Goal: Task Accomplishment & Management: Complete application form

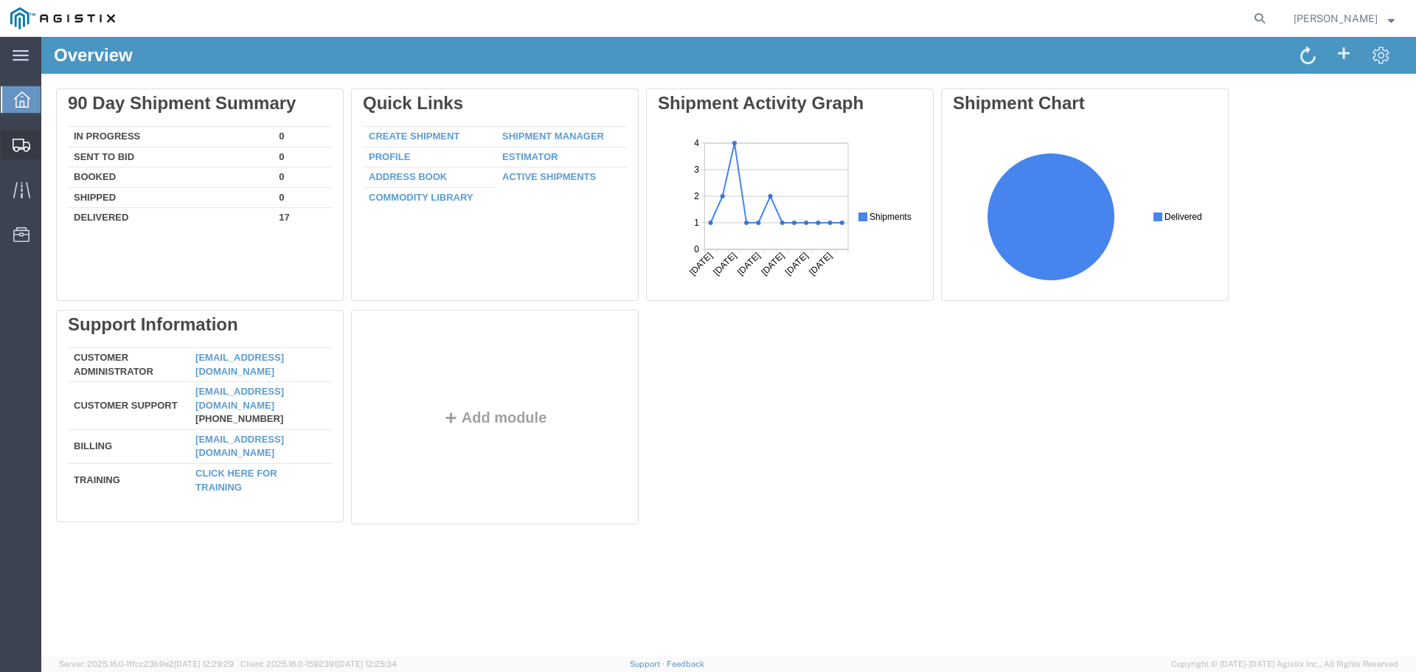
click at [0, 0] on span "Shipment Manager" at bounding box center [0, 0] width 0 height 0
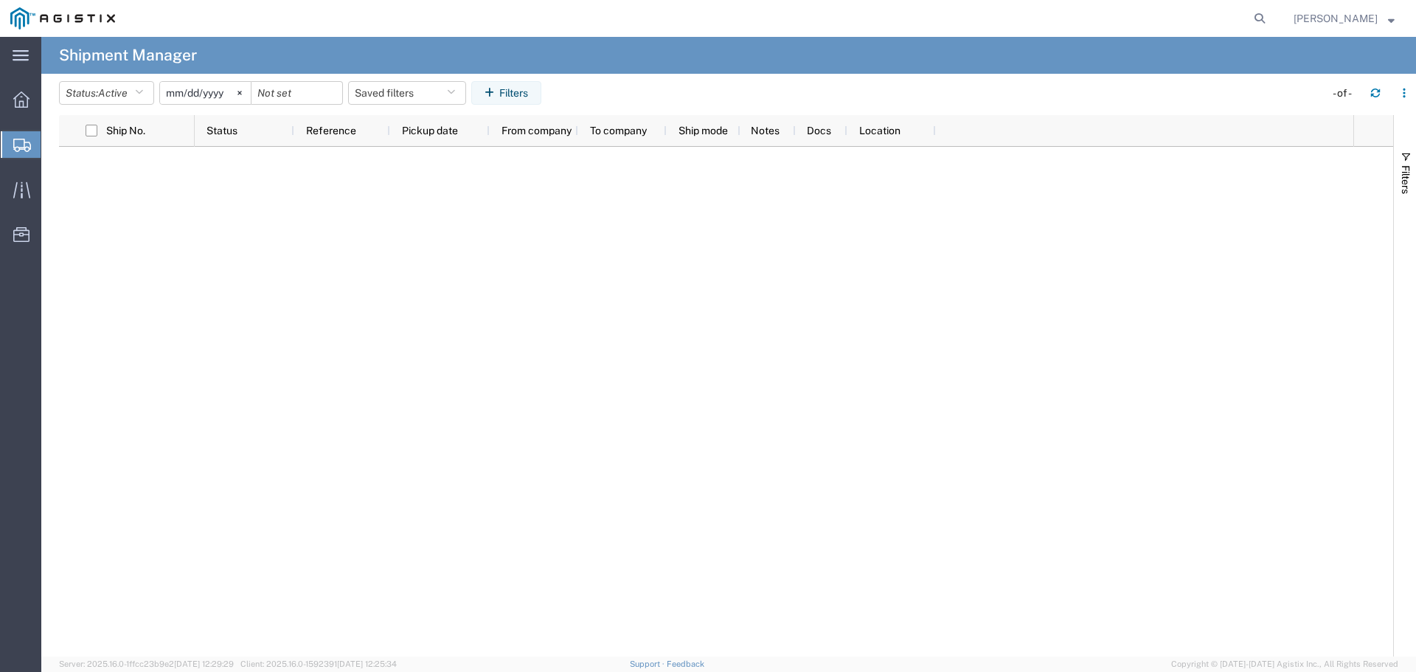
click at [0, 0] on span "Create Shipment" at bounding box center [0, 0] width 0 height 0
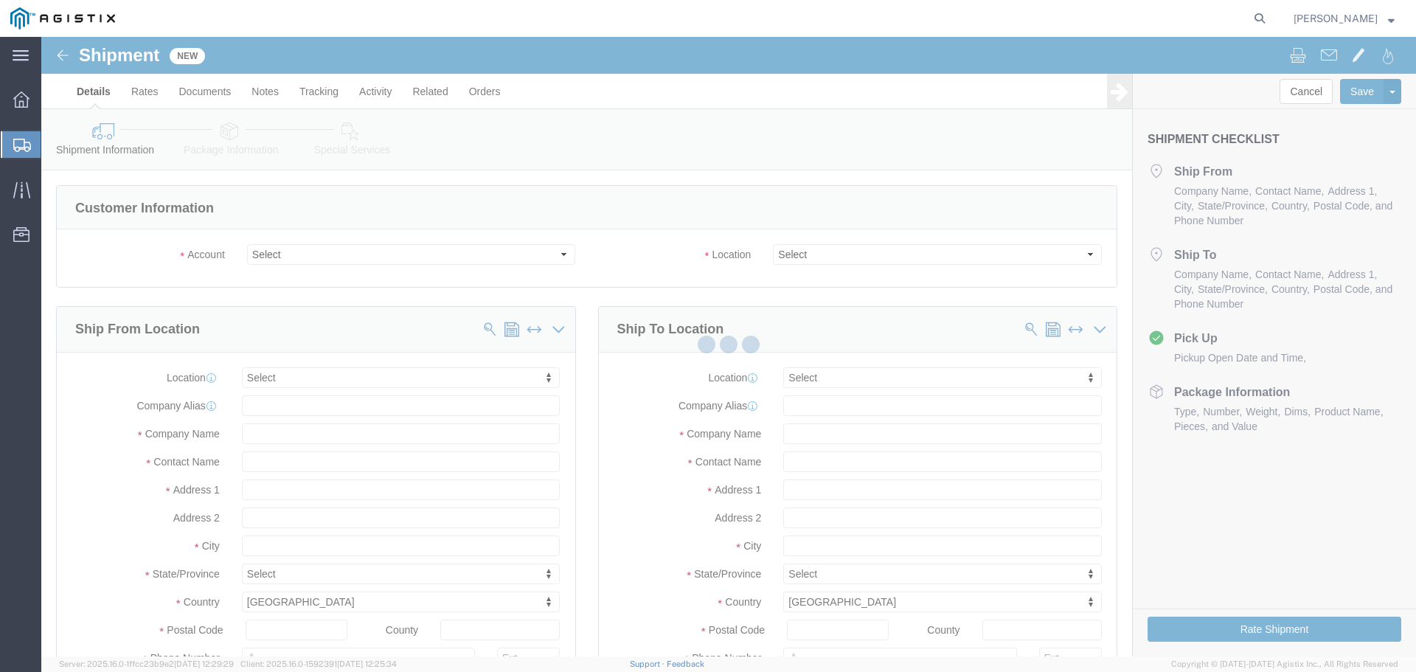
click at [303, 257] on div at bounding box center [728, 347] width 1375 height 620
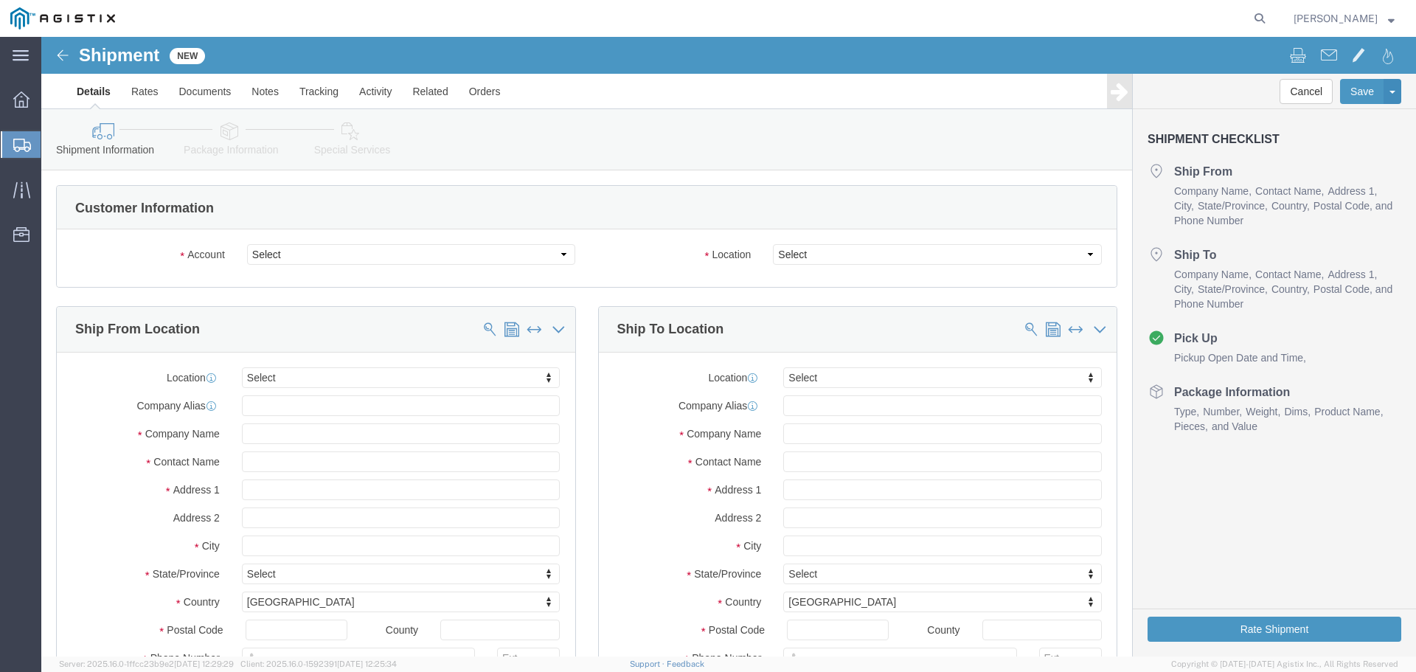
select select
click select "Select PG&E S&S Supplies & Solutions"
select select "9596"
click select "Select PG&E S&S Supplies & Solutions"
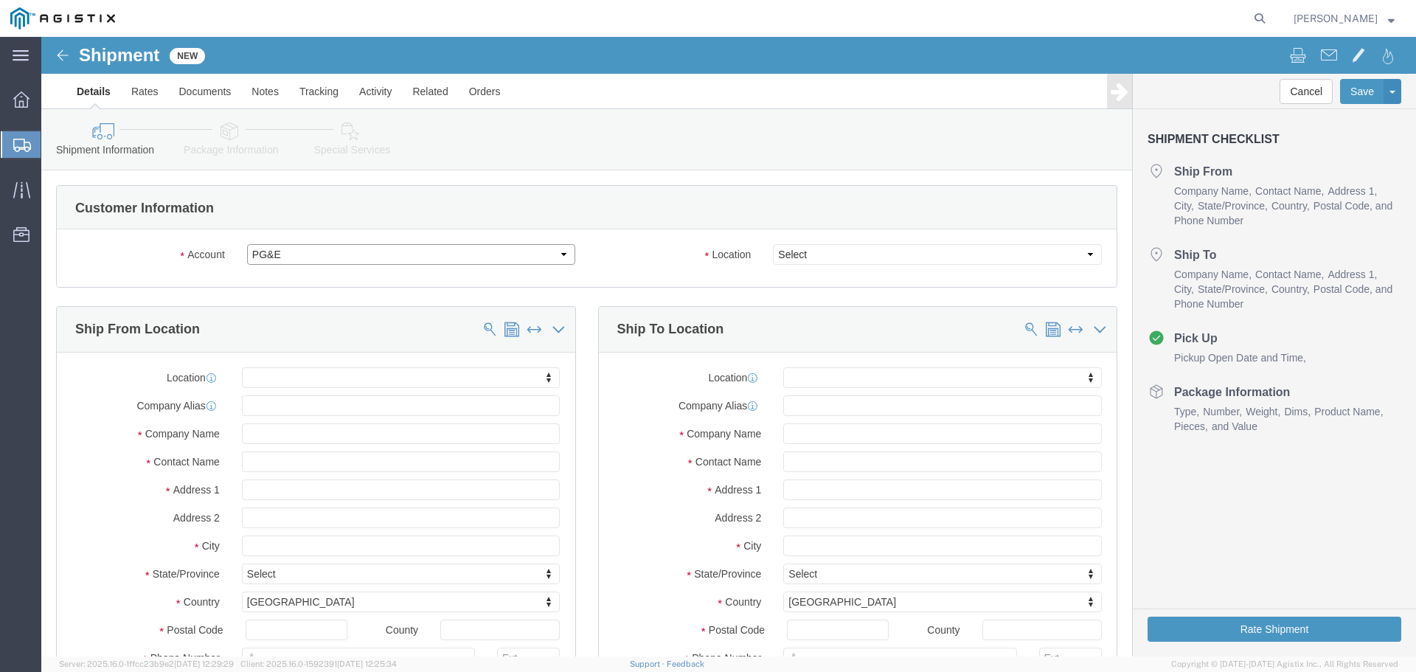
select select "PURCHORD"
select select
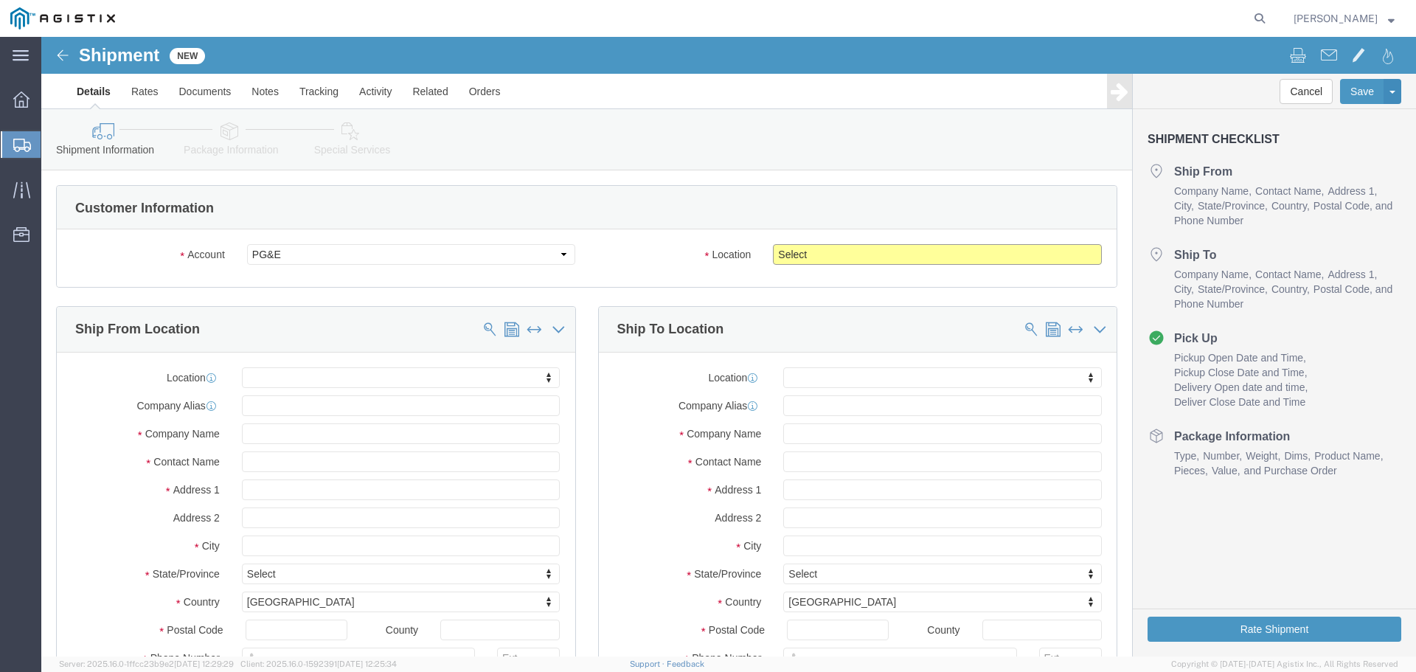
click select "Select All Others [GEOGRAPHIC_DATA] [GEOGRAPHIC_DATA] [GEOGRAPHIC_DATA] [GEOGRA…"
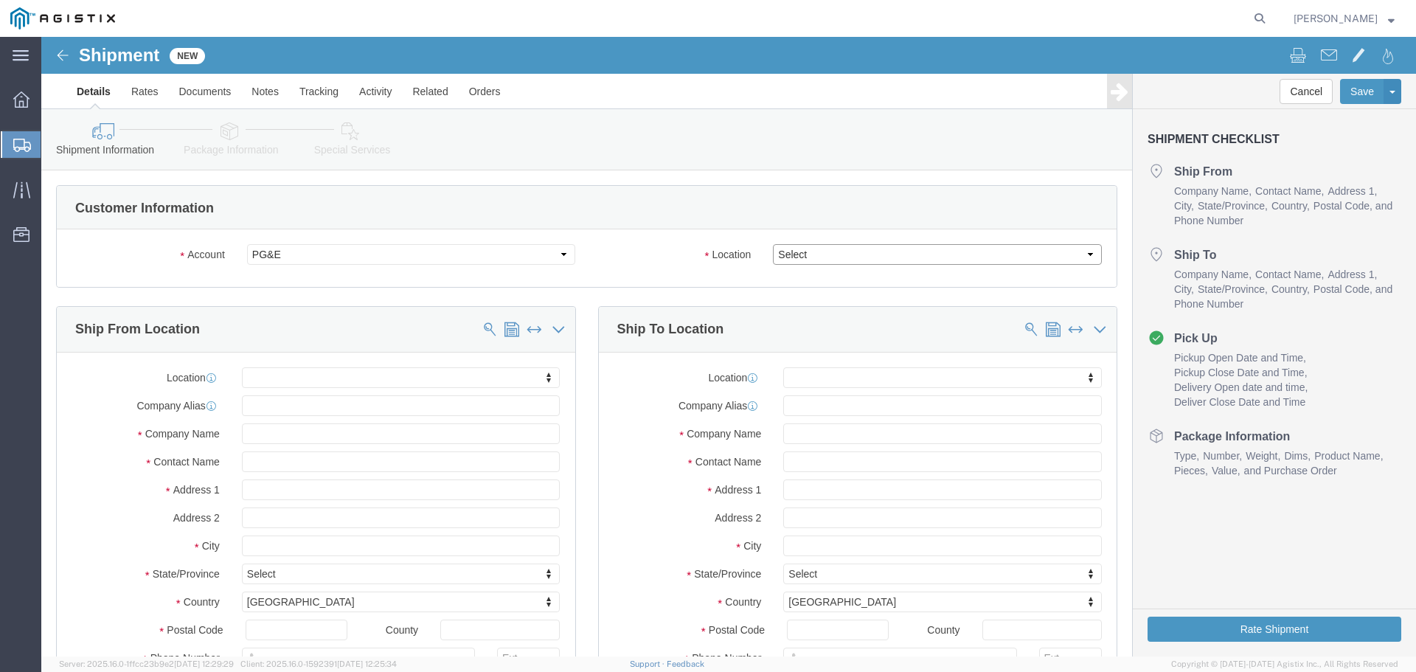
click select "Select All Others [GEOGRAPHIC_DATA] [GEOGRAPHIC_DATA] [GEOGRAPHIC_DATA] [GEOGRA…"
select select "19996"
click select "Select All Others [GEOGRAPHIC_DATA] [GEOGRAPHIC_DATA] [GEOGRAPHIC_DATA] [GEOGRA…"
click input "text"
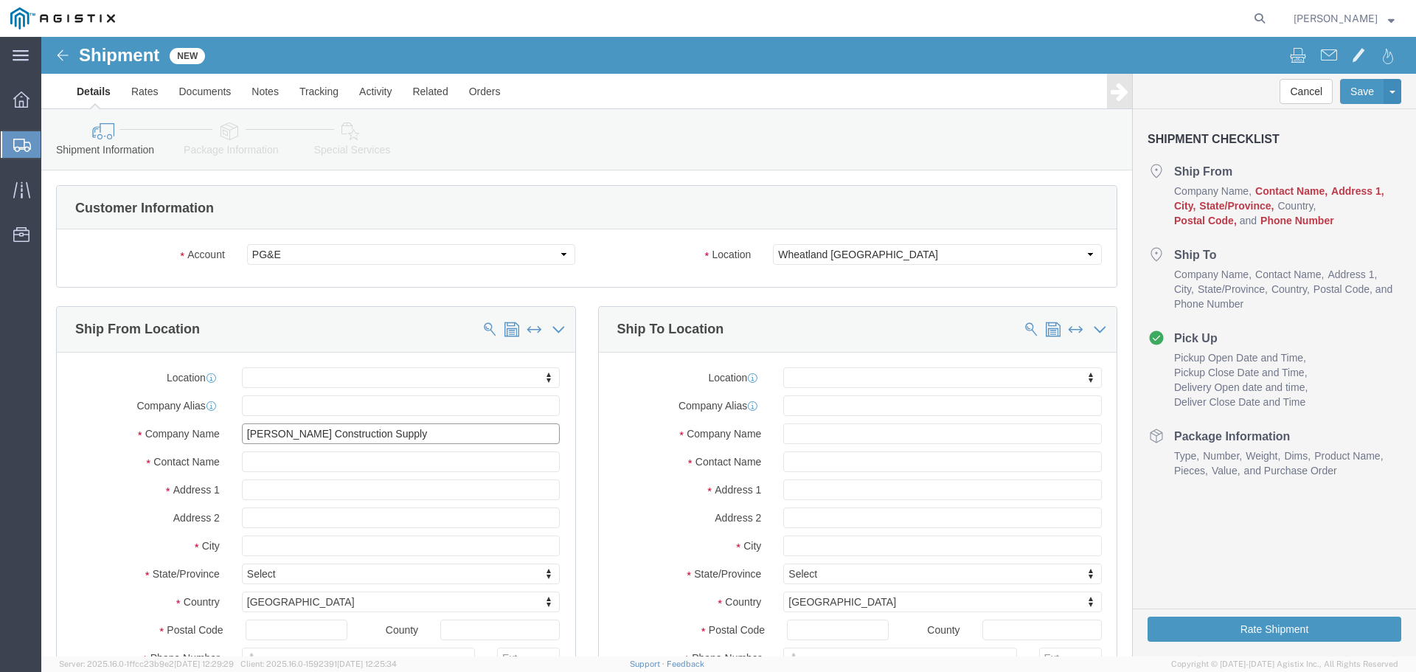
type input "[PERSON_NAME] Construction Supply"
type input "[PERSON_NAME]"
type input "[STREET_ADDRESS]"
select select
click input "text"
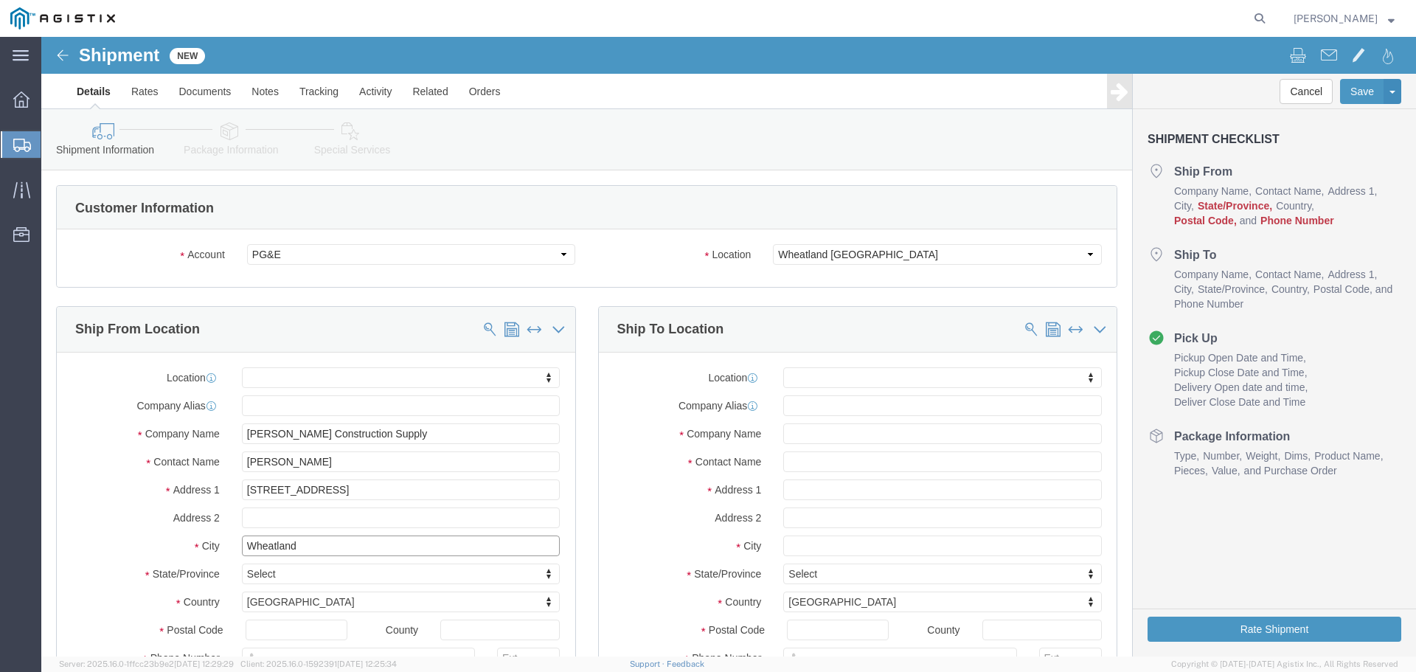
type input "Wheatland"
select select
type input "c"
type input "ca"
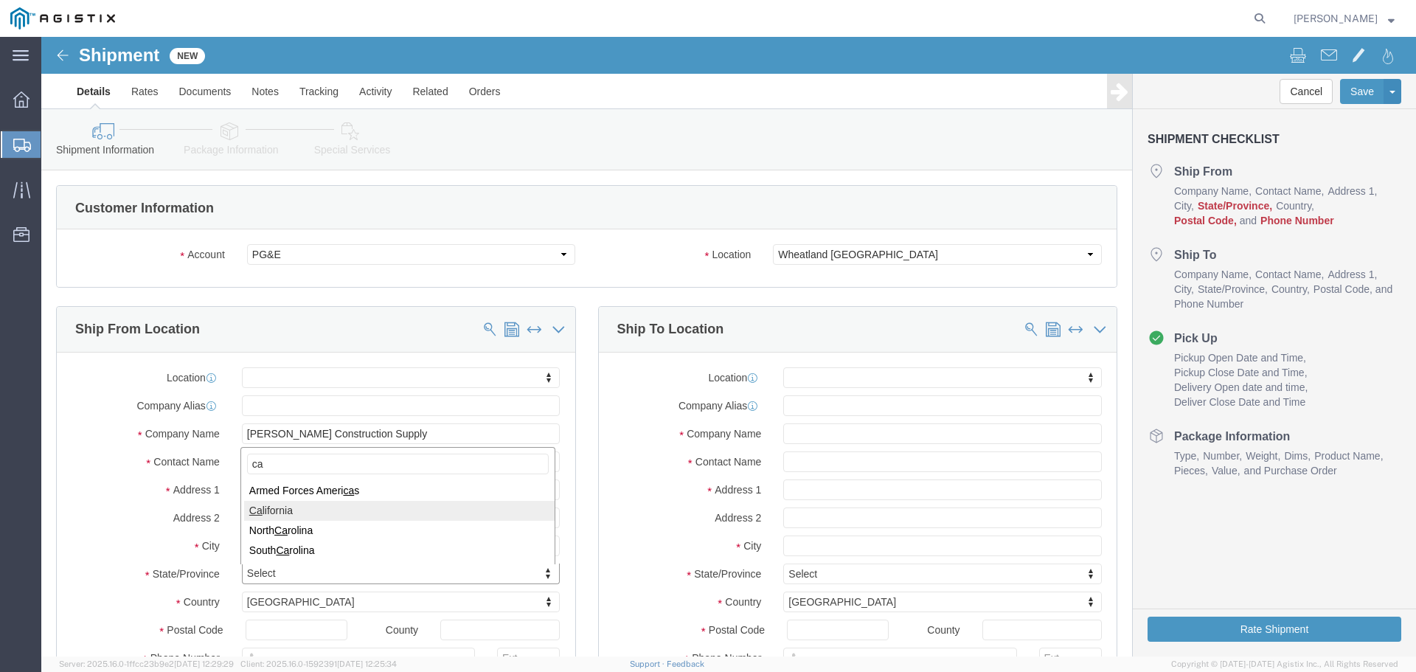
select select
select select "CA"
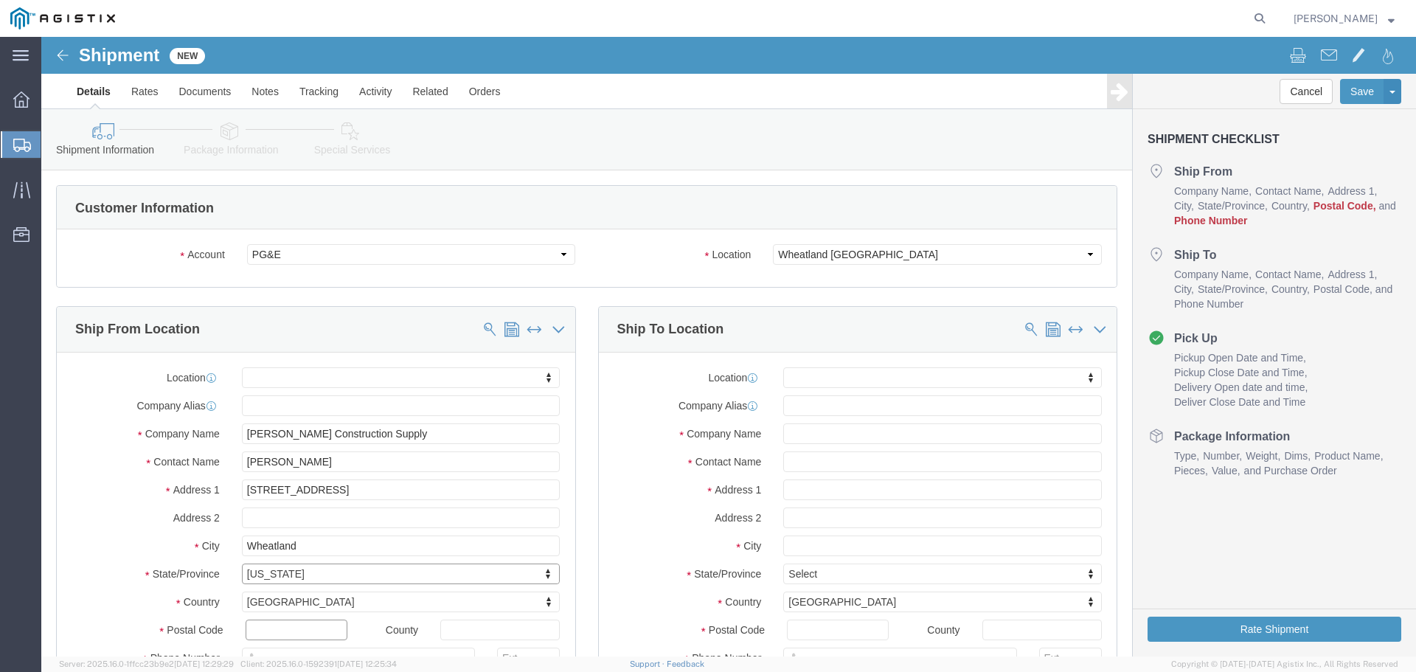
click input "text"
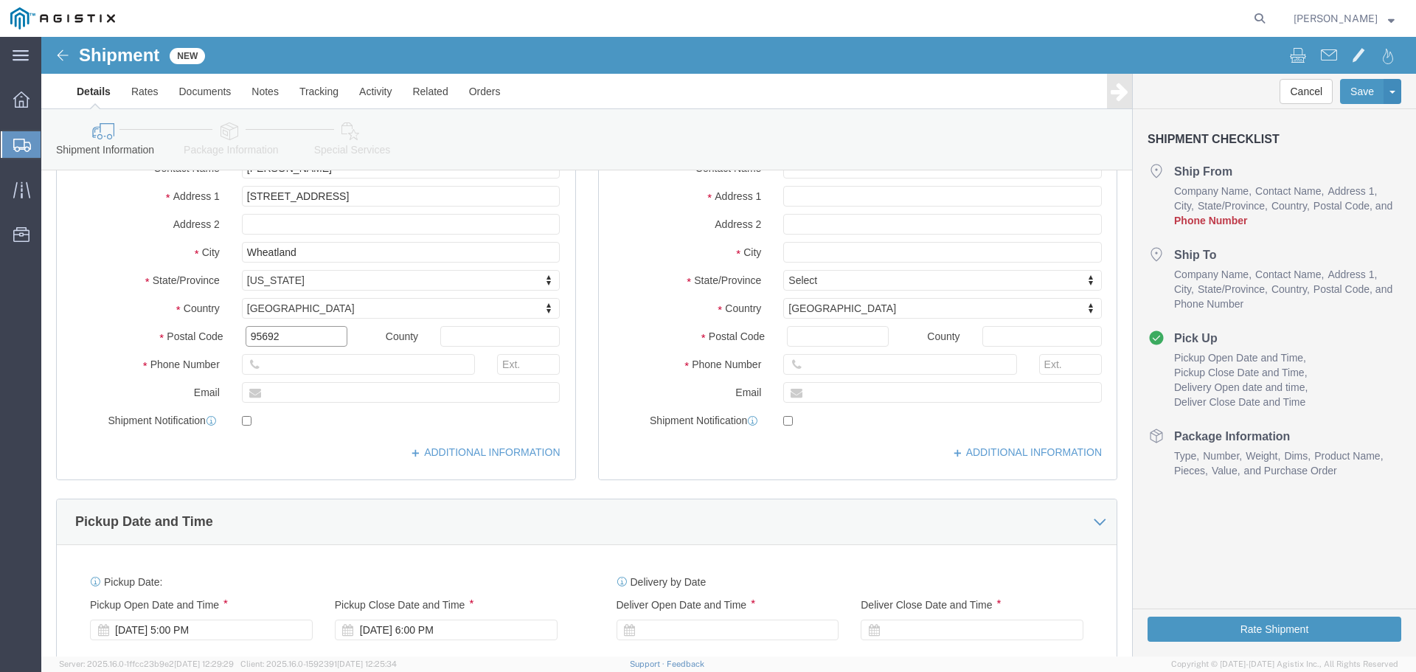
scroll to position [295, 0]
type input "95692"
select select
click input "text"
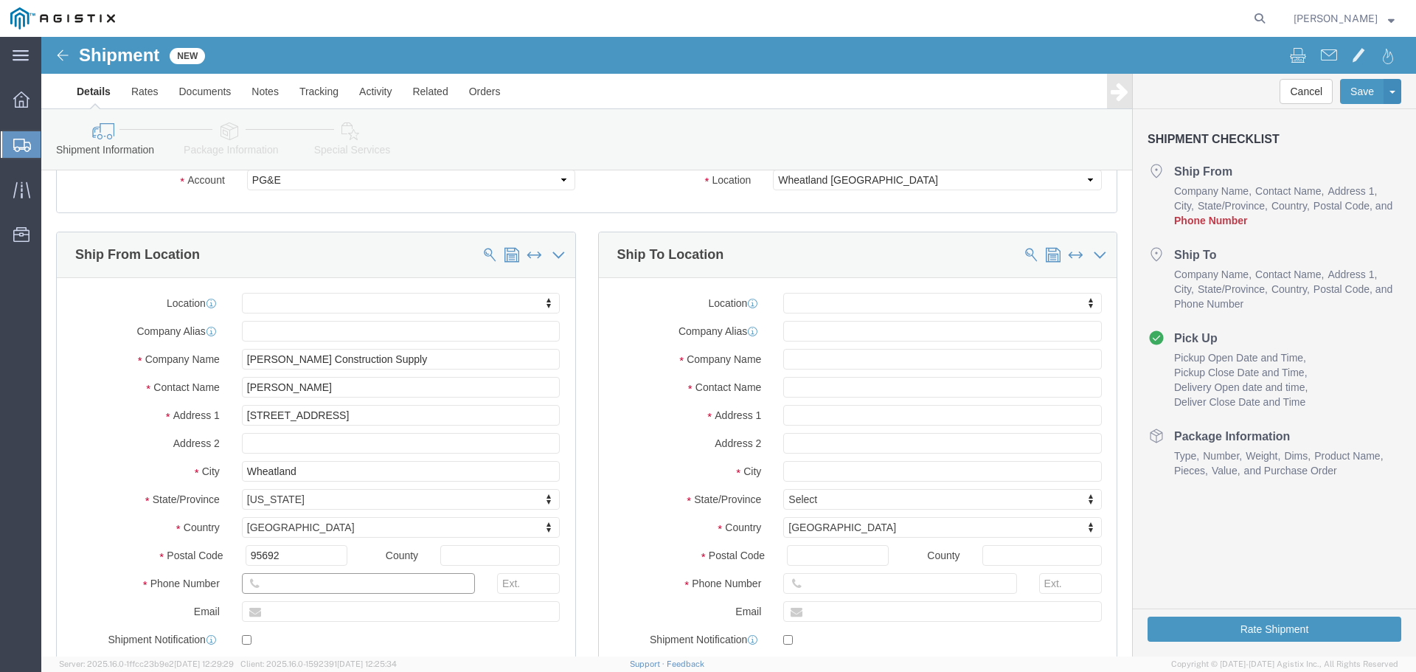
scroll to position [74, 0]
drag, startPoint x: 303, startPoint y: 378, endPoint x: 30, endPoint y: 387, distance: 273.8
click div "Address [STREET_ADDRESS]"
type input "[STREET_ADDRESS]"
select select
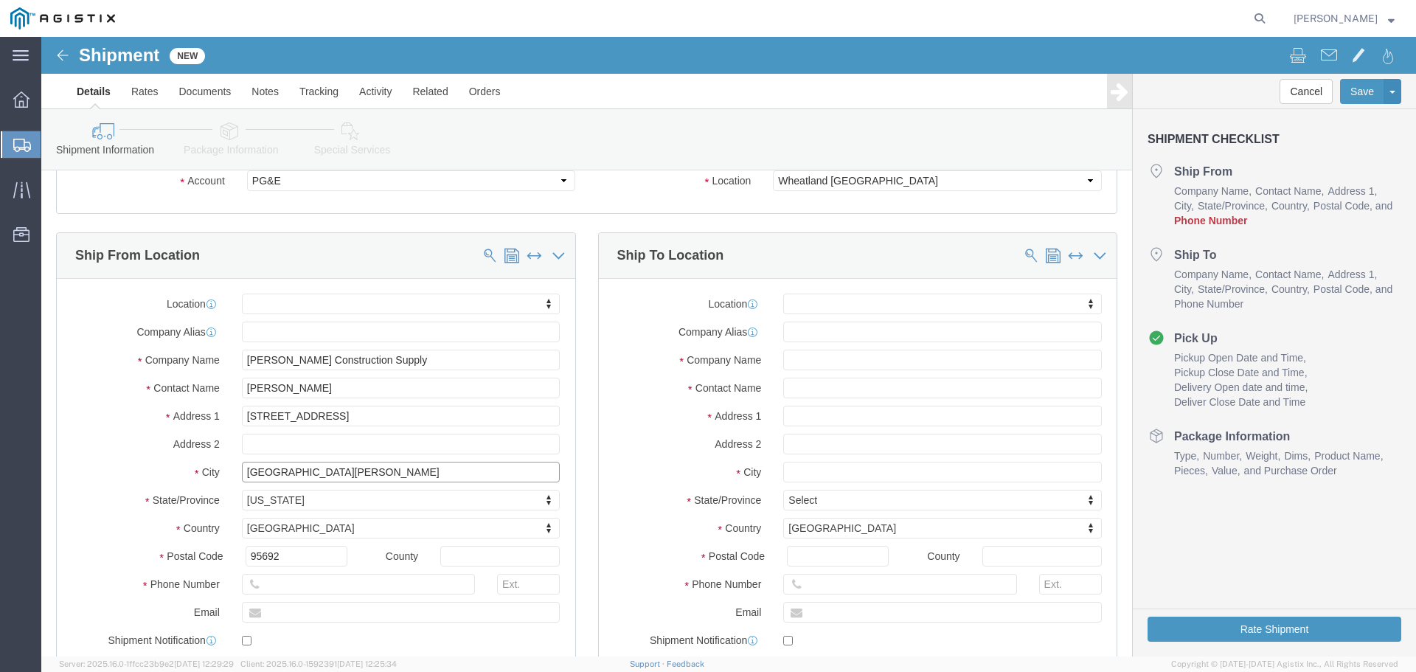
type input "[GEOGRAPHIC_DATA][PERSON_NAME]"
select select
type input "95133"
select select
click input "text"
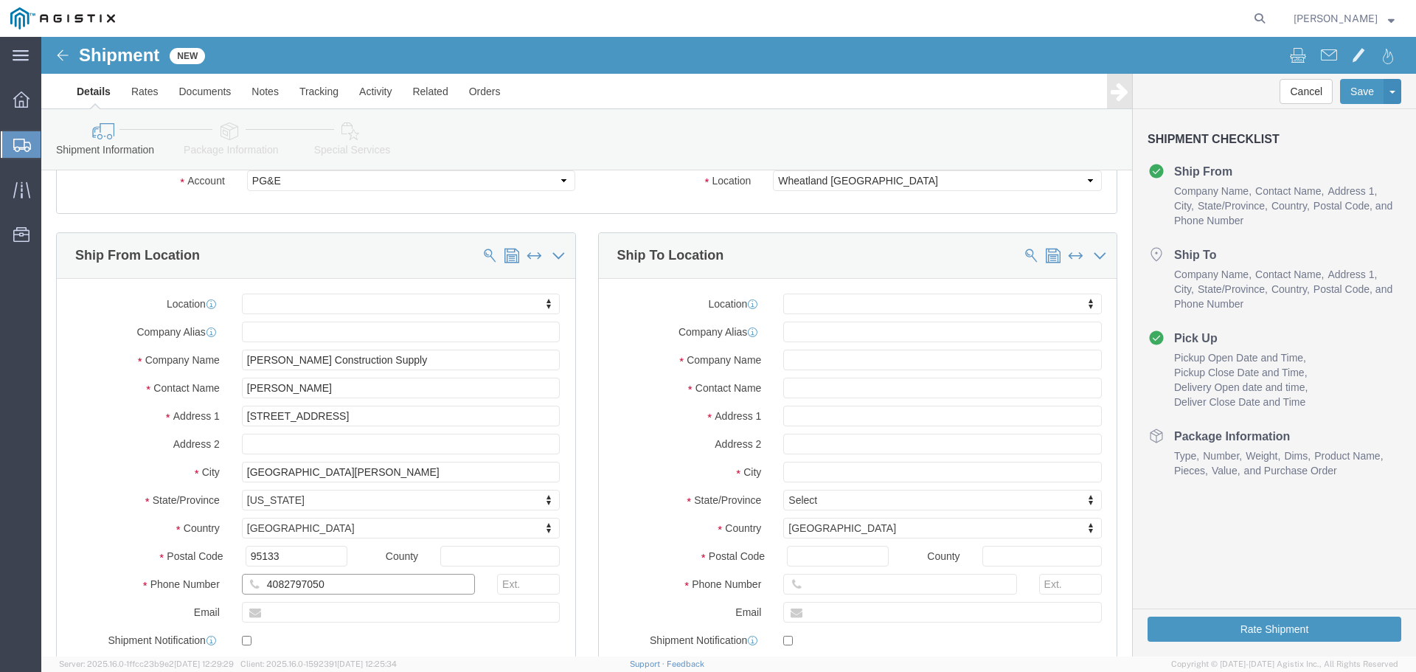
type input "4082797050"
click input "text"
paste input "[PERSON_NAME][EMAIL_ADDRESS][DOMAIN_NAME]"
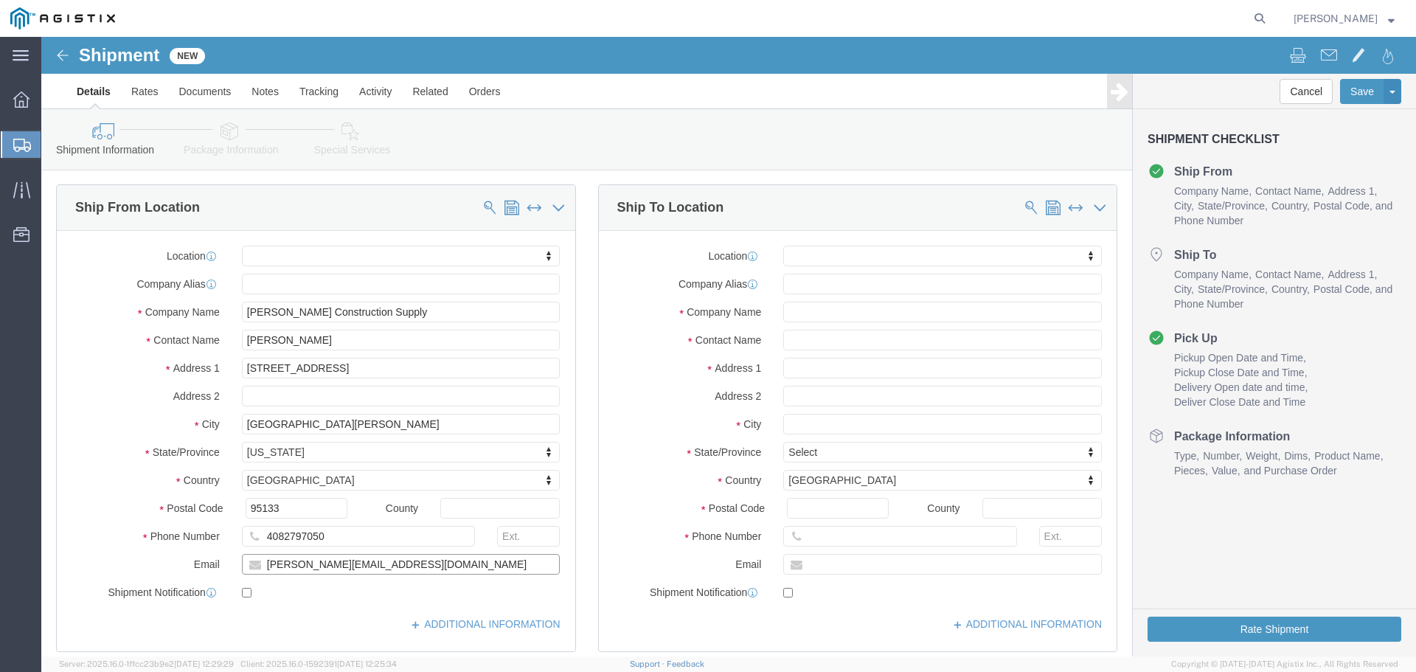
scroll to position [148, 0]
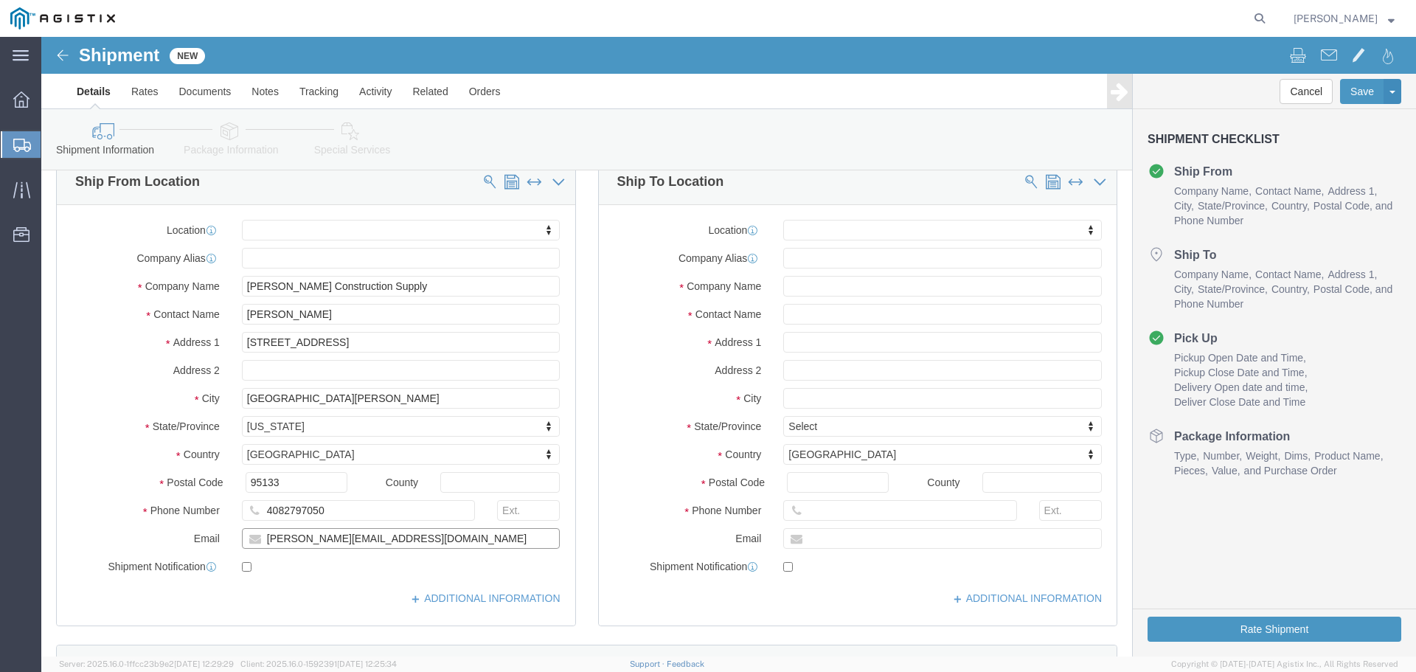
type input "[PERSON_NAME][EMAIL_ADDRESS][DOMAIN_NAME]"
checkbox input "true"
click input "text"
type input "PG&E"
type input "Marysville Materials Receiving"
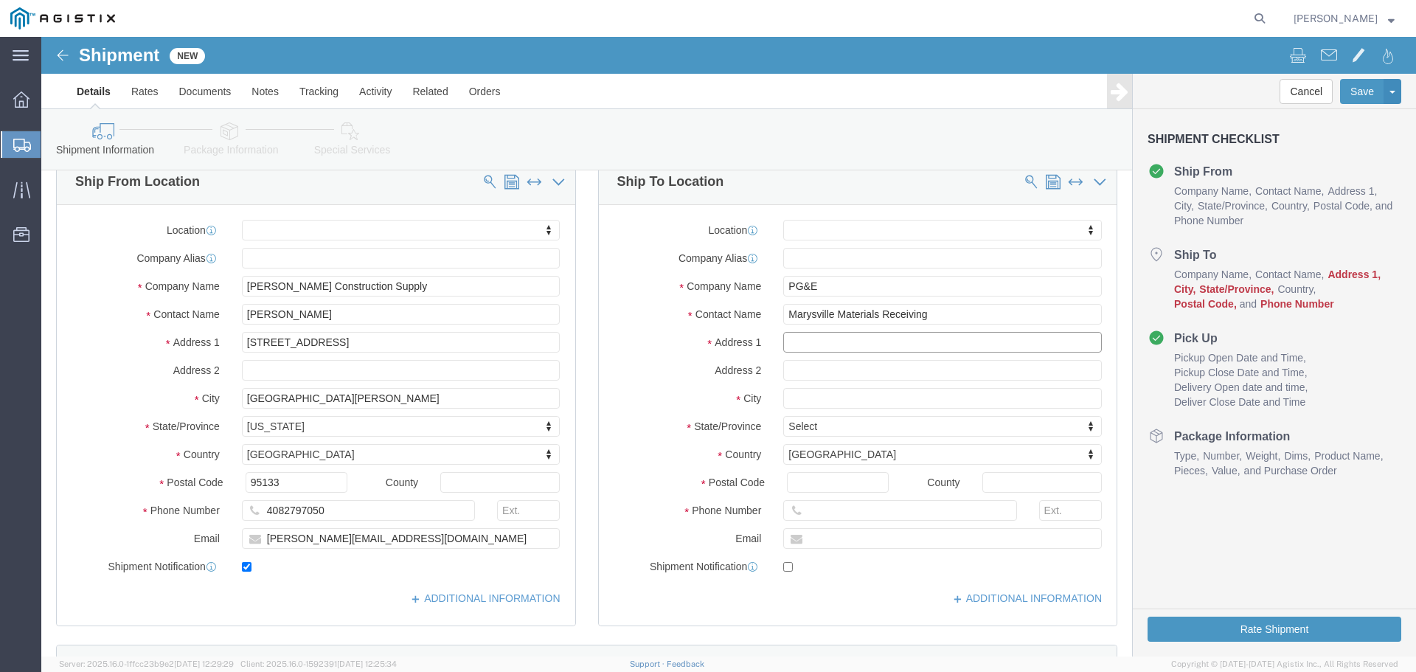
click input "text"
type input "[STREET_ADDRESS]"
select select
type input "Wheatland"
select select
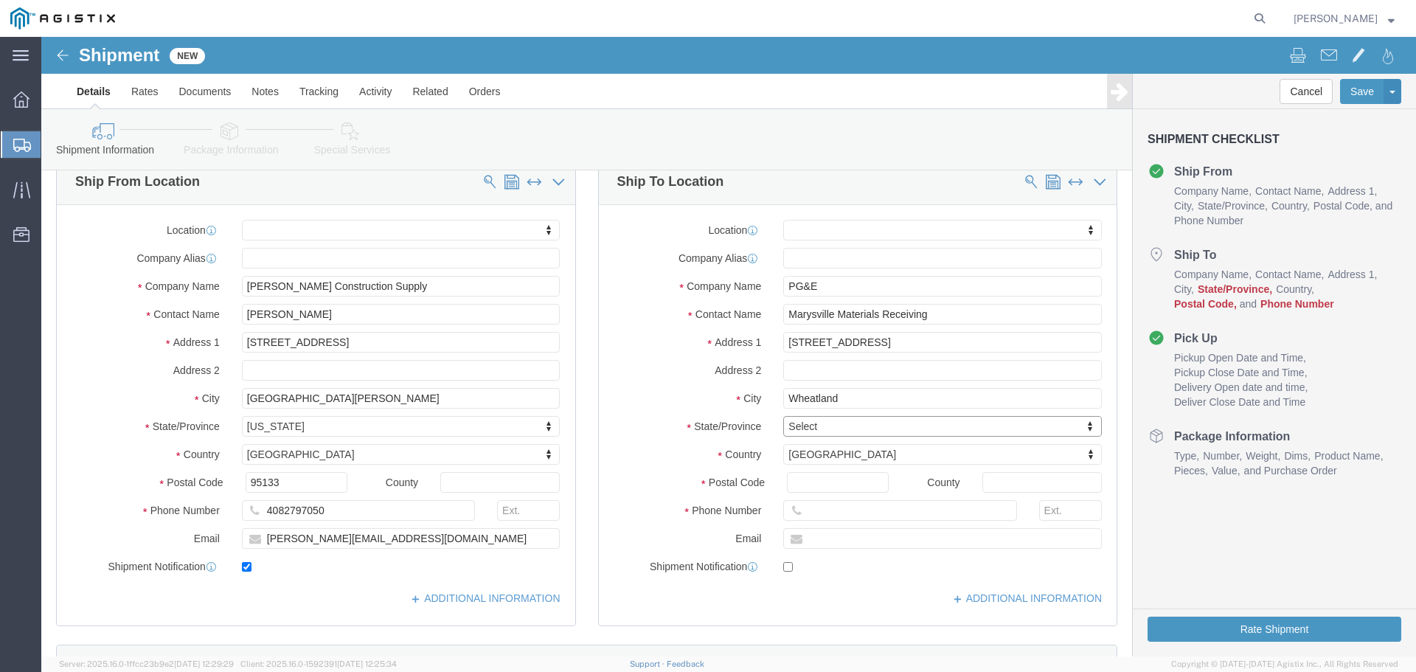
type input "c"
type input "ca"
select select
select select "CA"
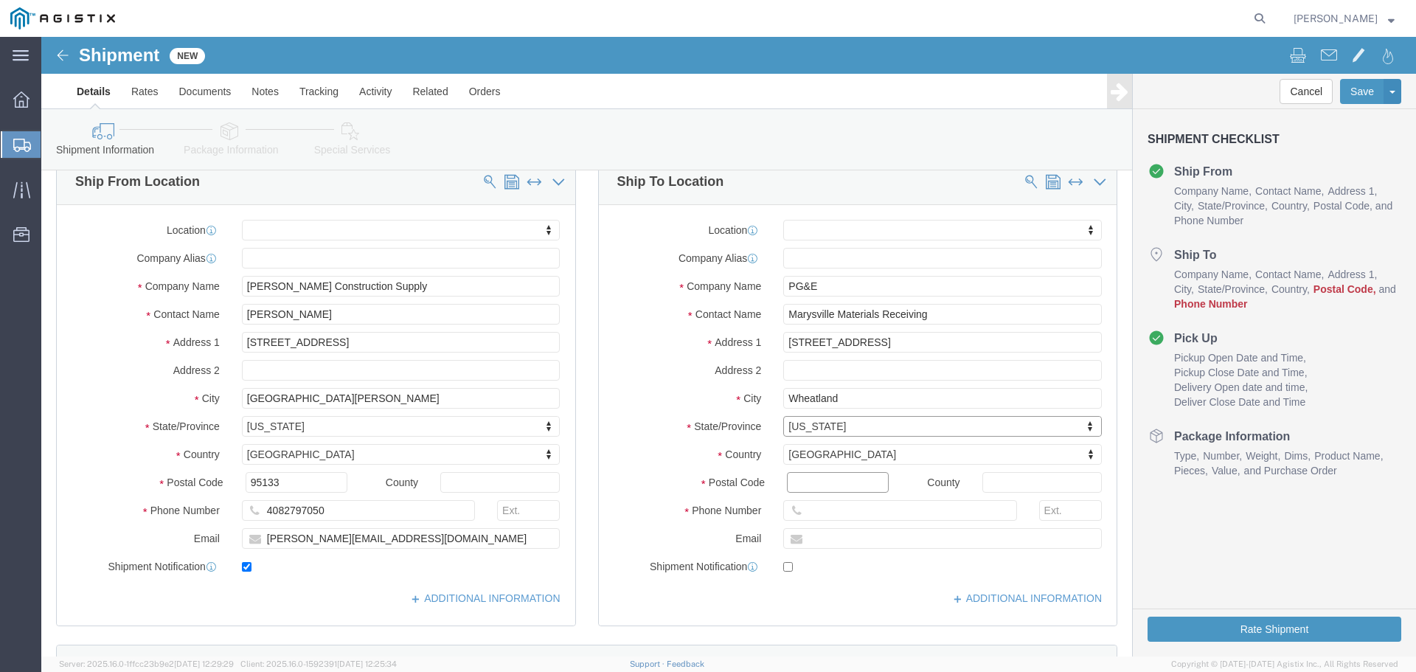
click input "Postal Code"
type input "95692"
select select
click input "text"
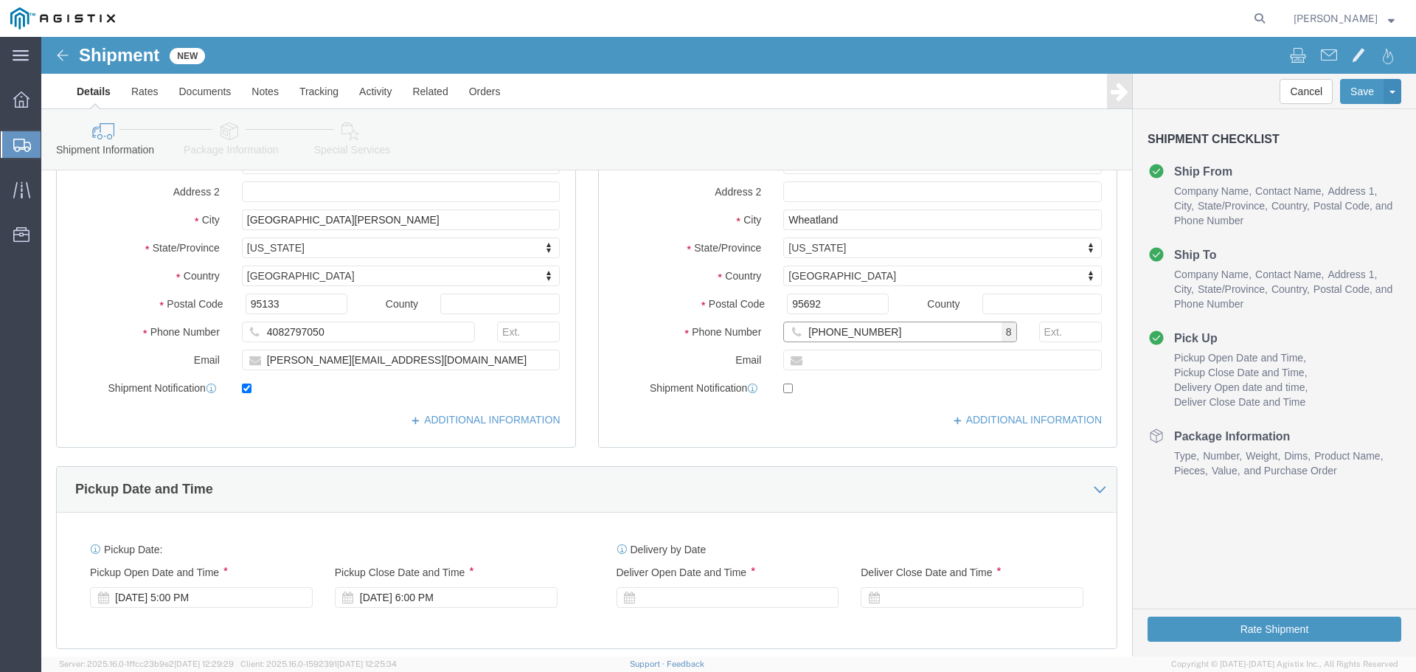
scroll to position [443, 0]
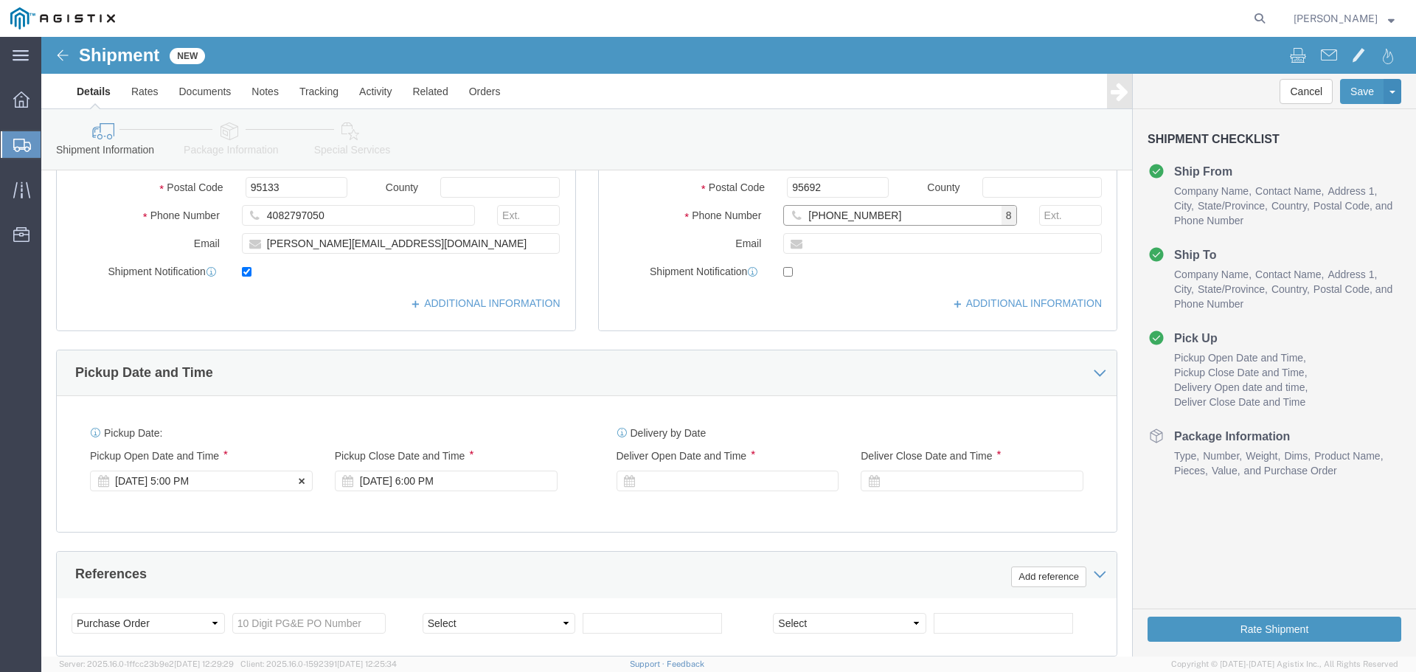
type input "[PHONE_NUMBER]"
click div "[DATE] 5:00 PM"
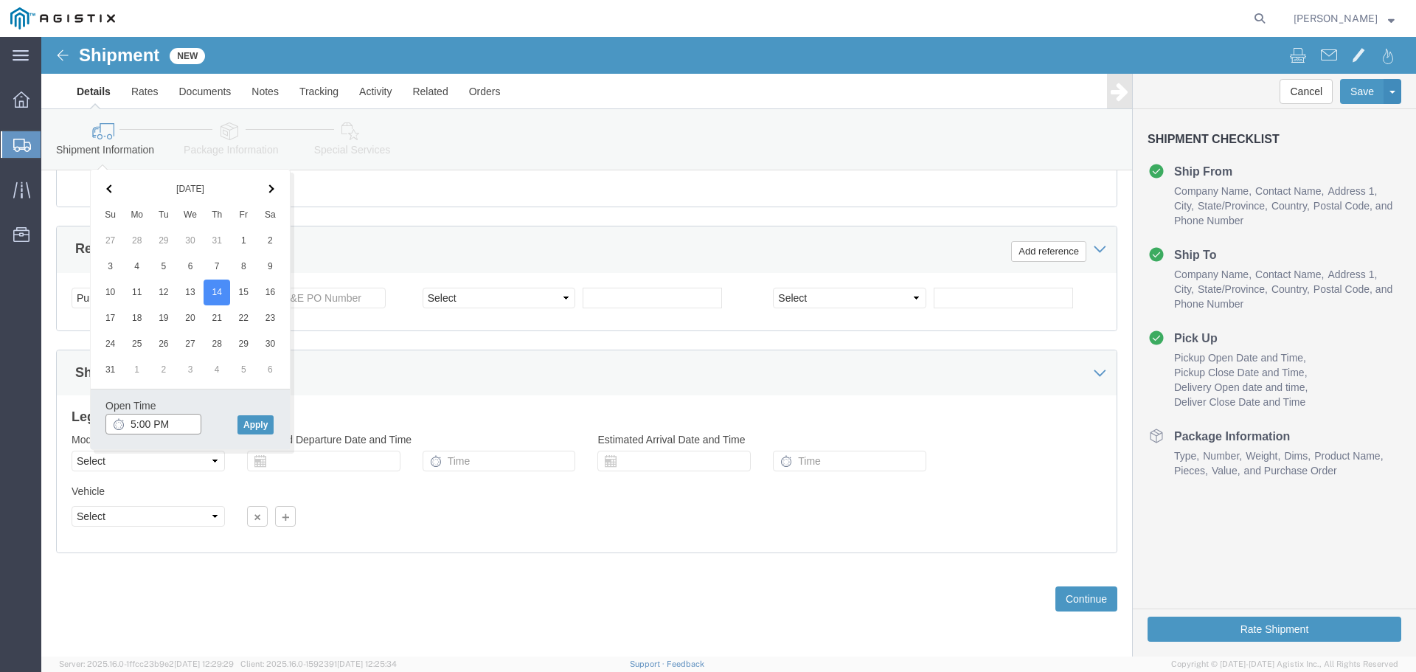
click input "5:00 PM"
click input "8:00 PM"
type input "8:00 AM"
click button "Apply"
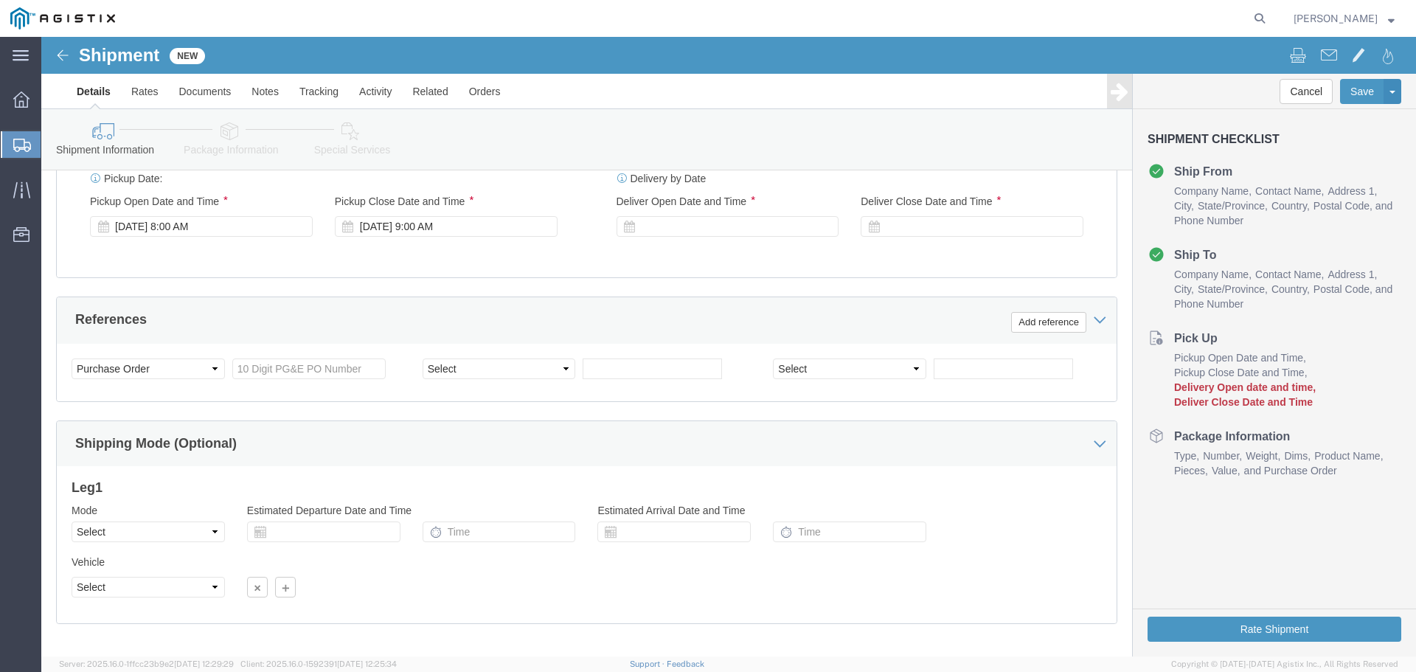
scroll to position [620, 0]
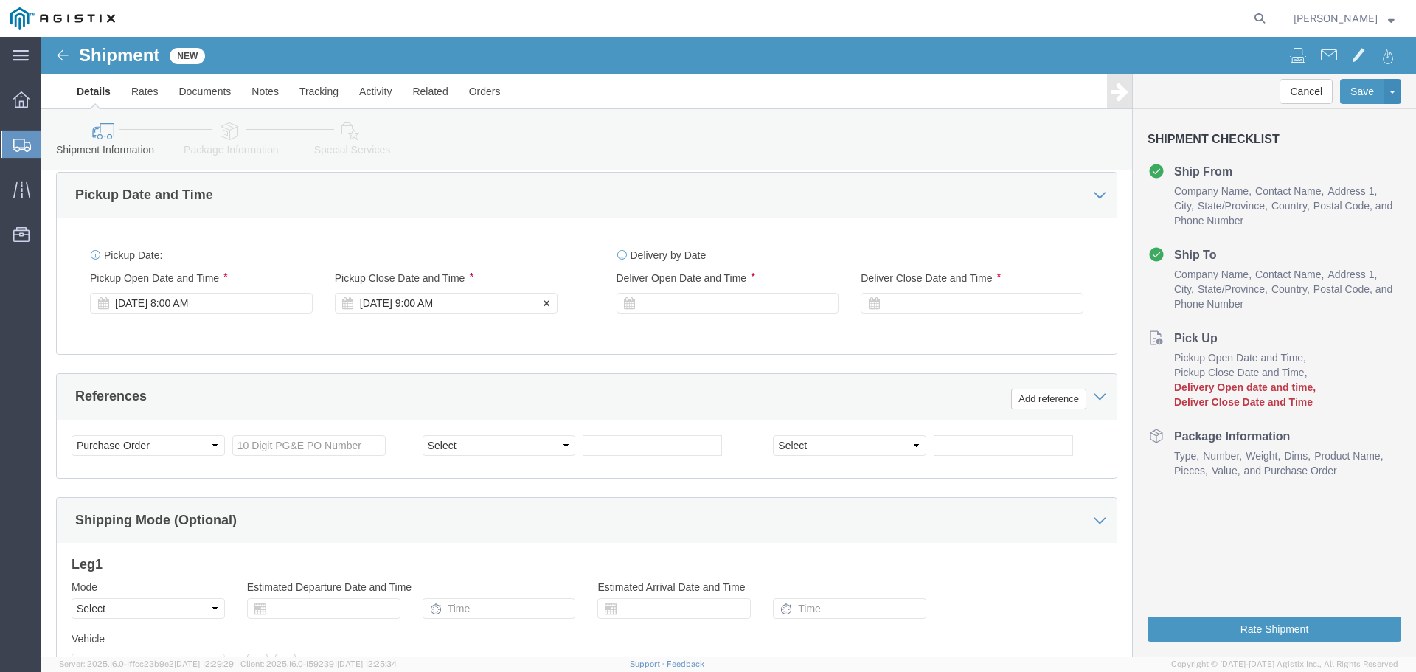
click div "[DATE] 9:00 AM"
click input "2:00 AM"
type input "2:00 PM"
click div
click input "3:00 AM"
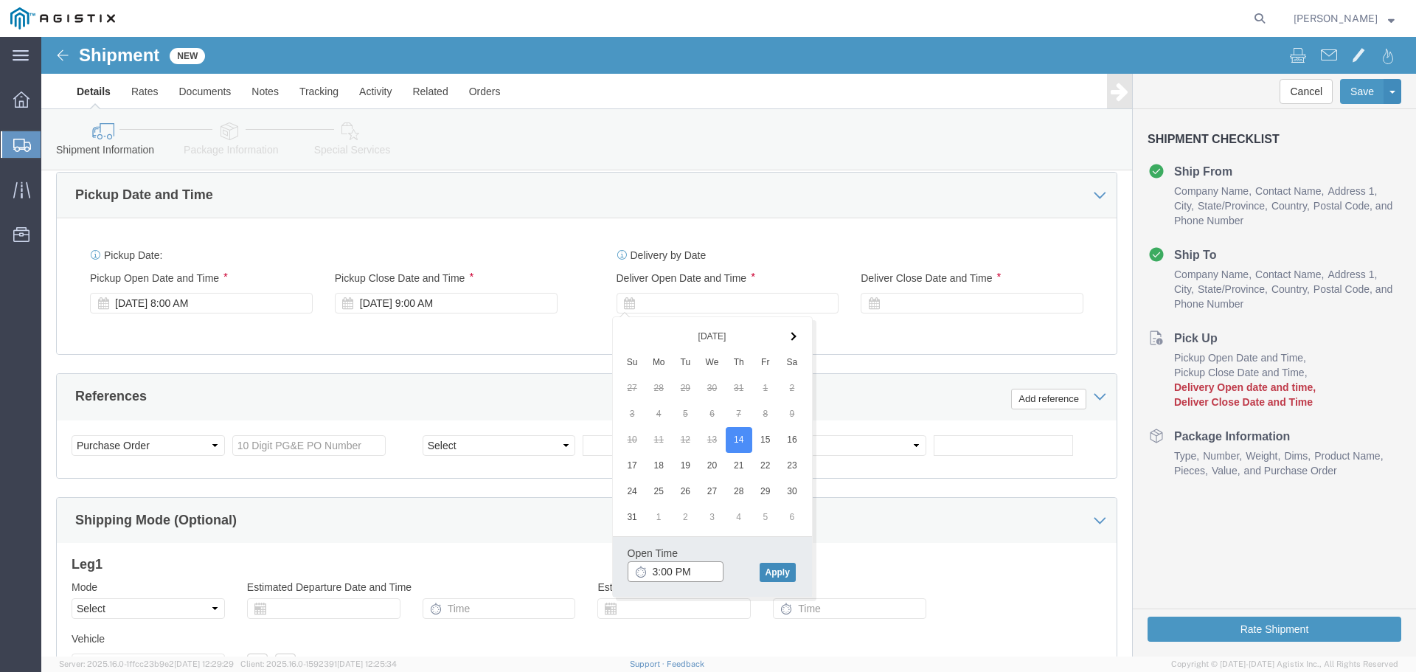
type input "3:00 PM"
click button "Apply"
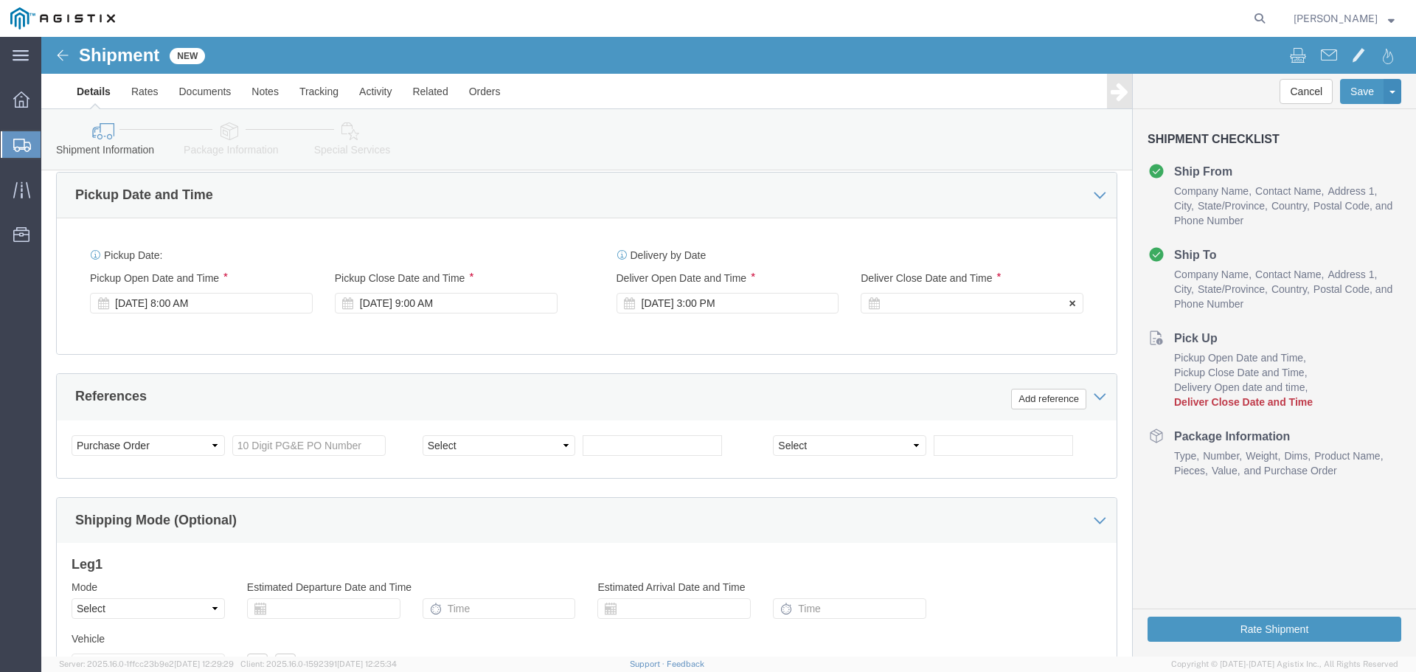
click div
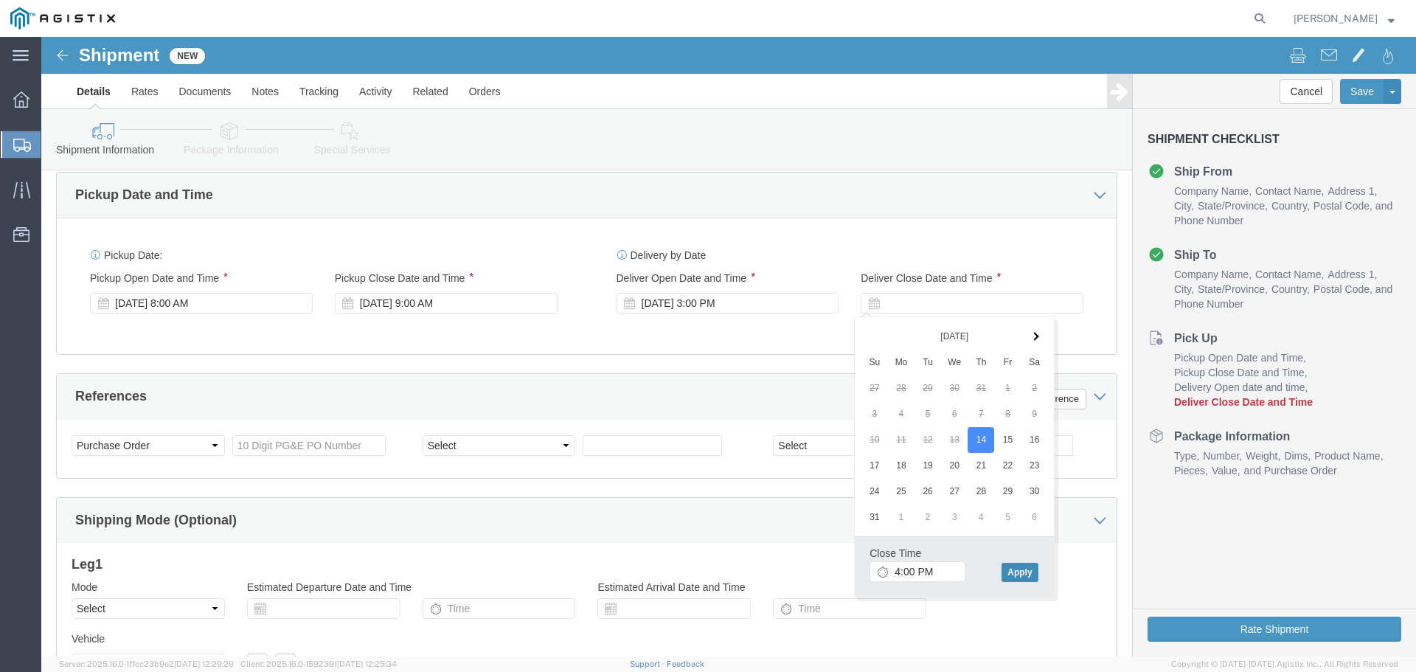
click button "Apply"
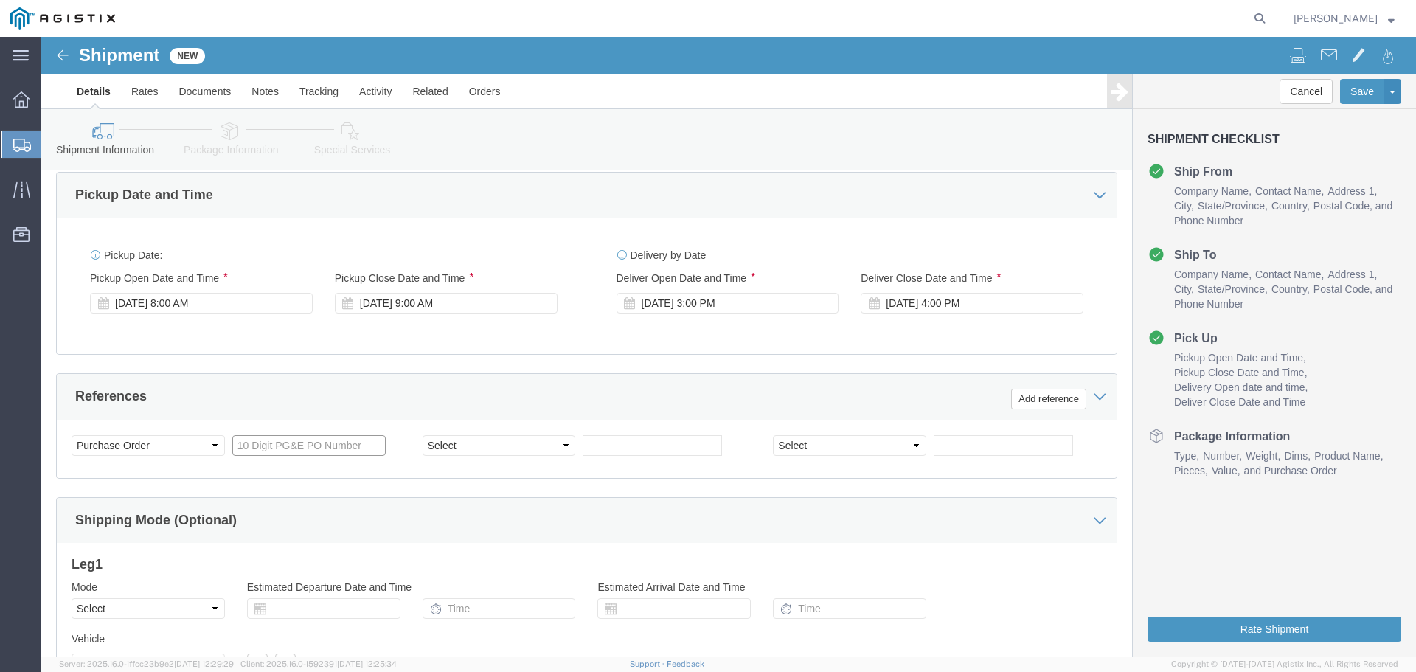
click input "text"
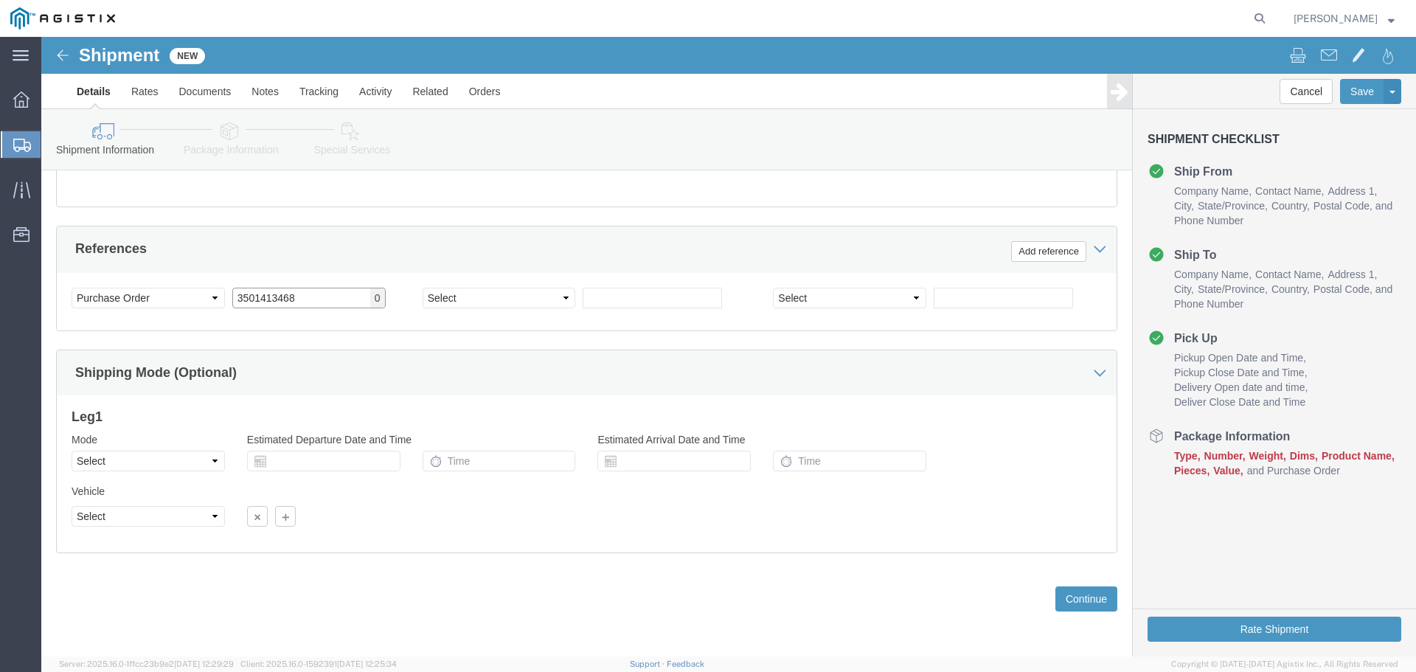
type input "3501413468"
click button "Continue"
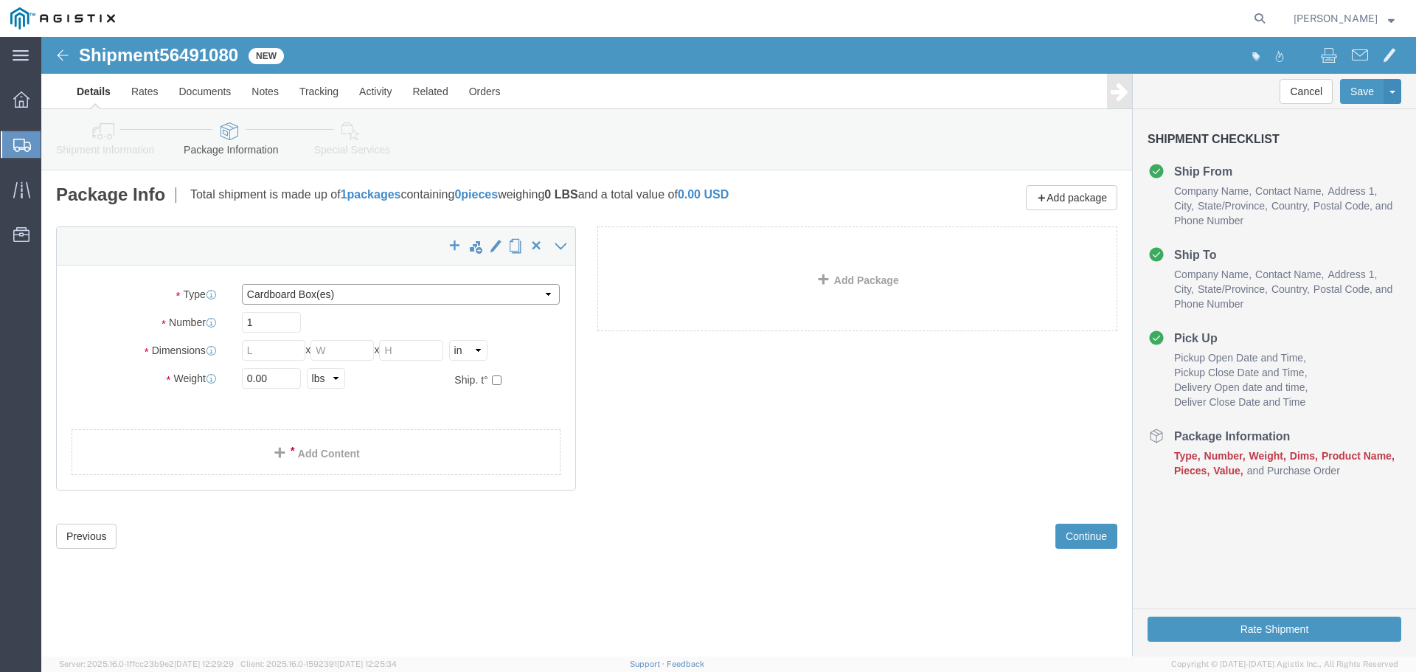
click select "Select Bulk Bundle(s) Cardboard Box(es) Carton(s) Crate(s) Drum(s) (Fiberboard)…"
select select "PSNS"
click select "Select Bulk Bundle(s) Cardboard Box(es) Carton(s) Crate(s) Drum(s) (Fiberboard)…"
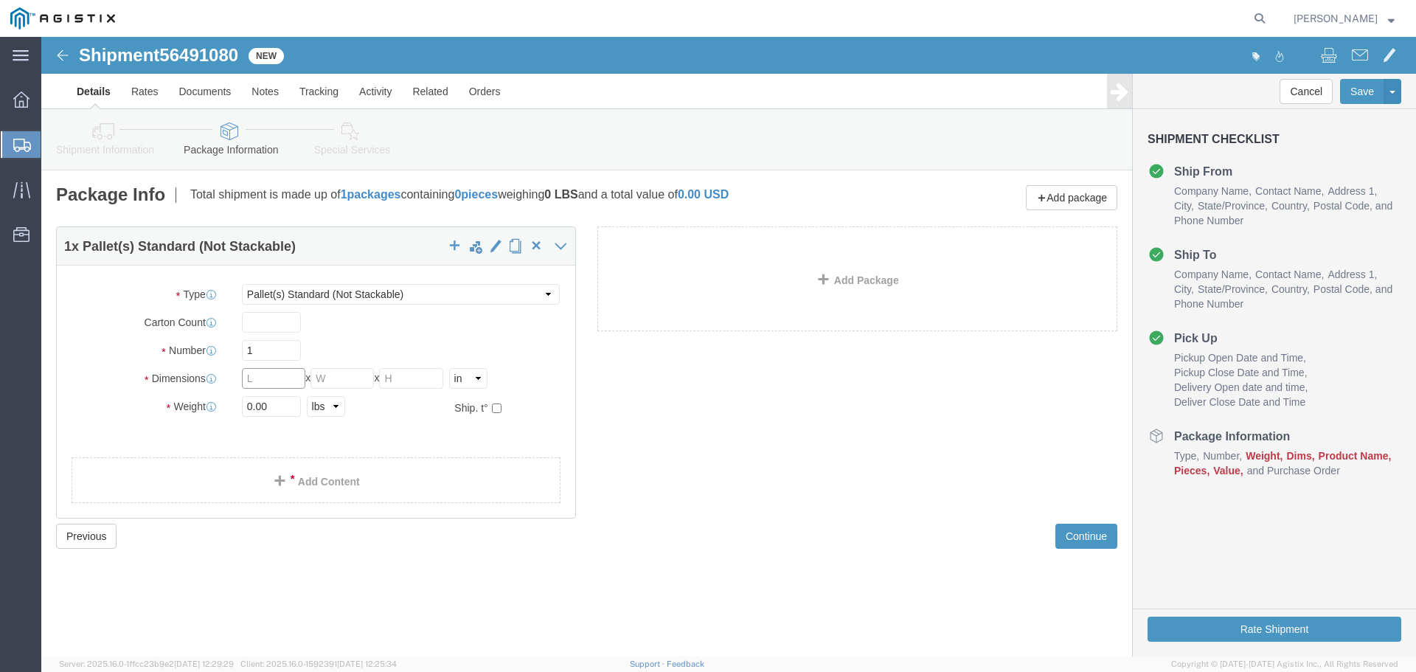
click input "text"
type input "48"
type input "36"
drag, startPoint x: 244, startPoint y: 375, endPoint x: 143, endPoint y: 363, distance: 101.7
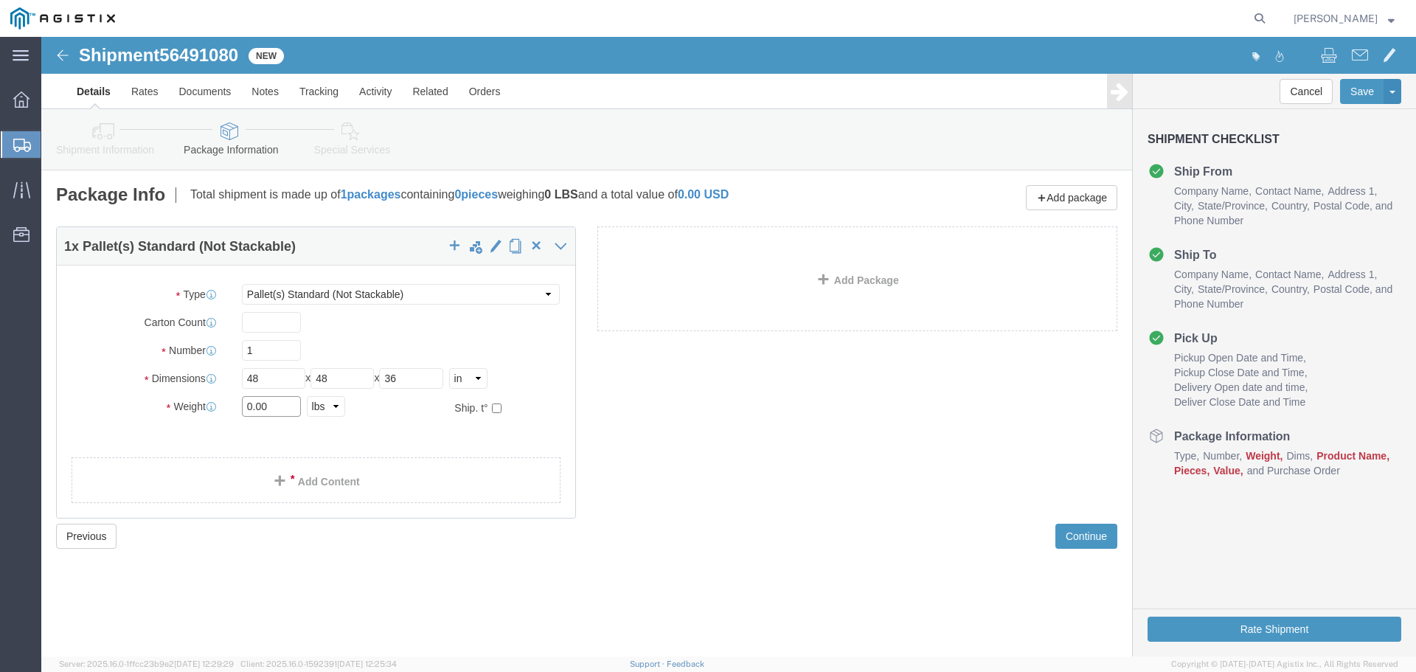
click div "Weight 0.00 Select kgs lbs Ship. t°"
type input "3340"
click span
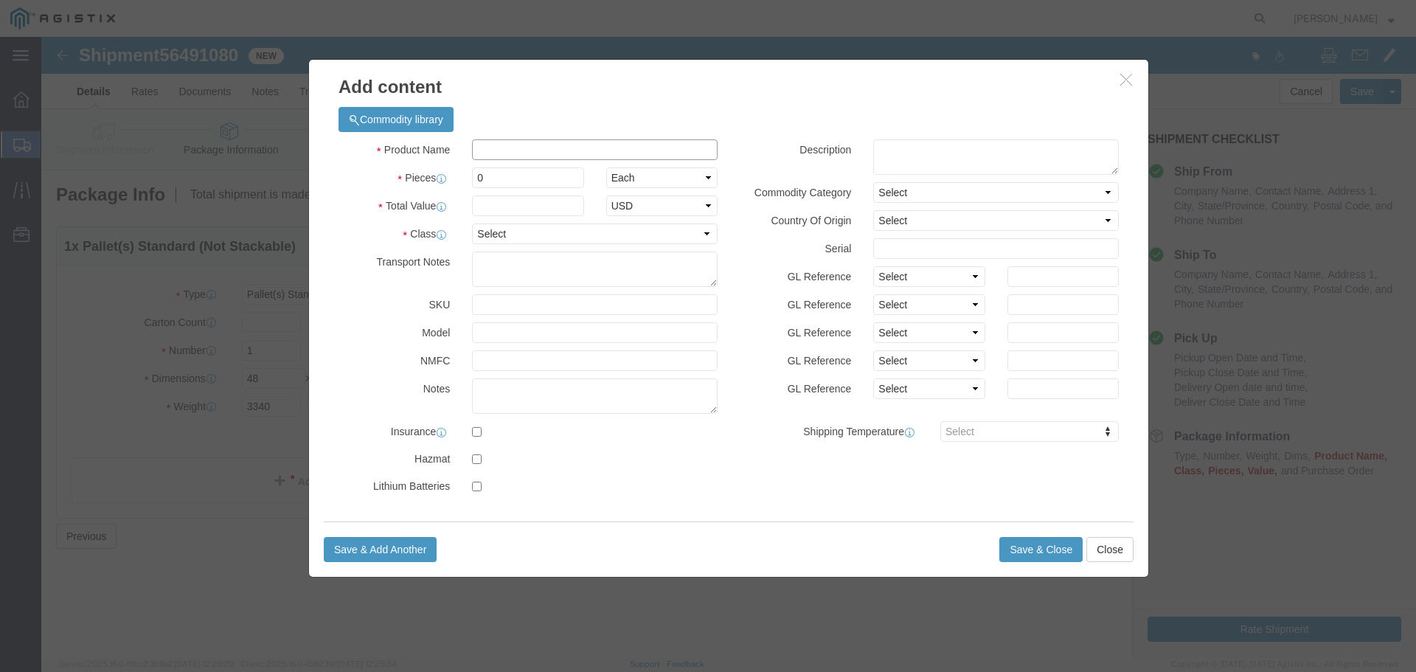
click input "text"
click input "M"
type input "M121016"
click textarea
type textarea "Embeco 885 Grout Pre Mix Sand Cement 55LB Bag"
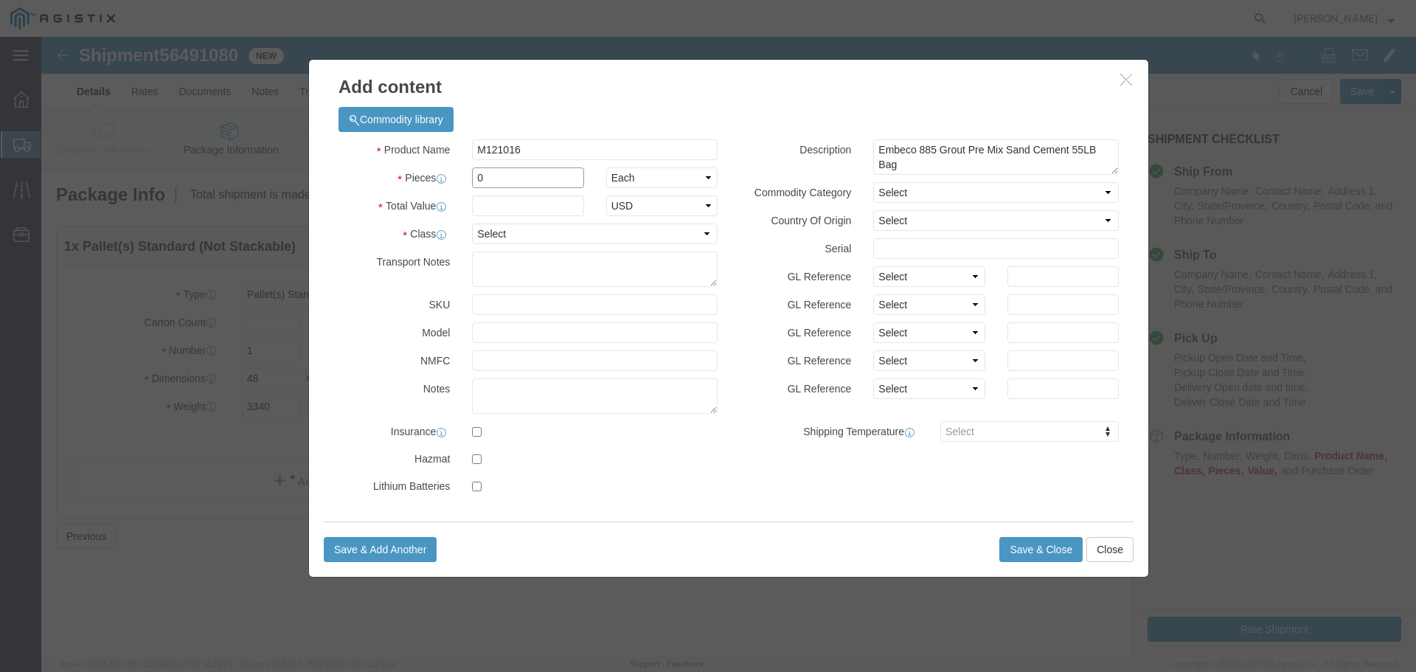
drag, startPoint x: 443, startPoint y: 142, endPoint x: 381, endPoint y: 140, distance: 62.0
click div "Pieces 0 Select Bag Barrels 100Board Feet Bottle Box Blister Pack Carats Can Ca…"
type input "60"
select select "BAG"
drag, startPoint x: 446, startPoint y: 170, endPoint x: 403, endPoint y: 166, distance: 43.0
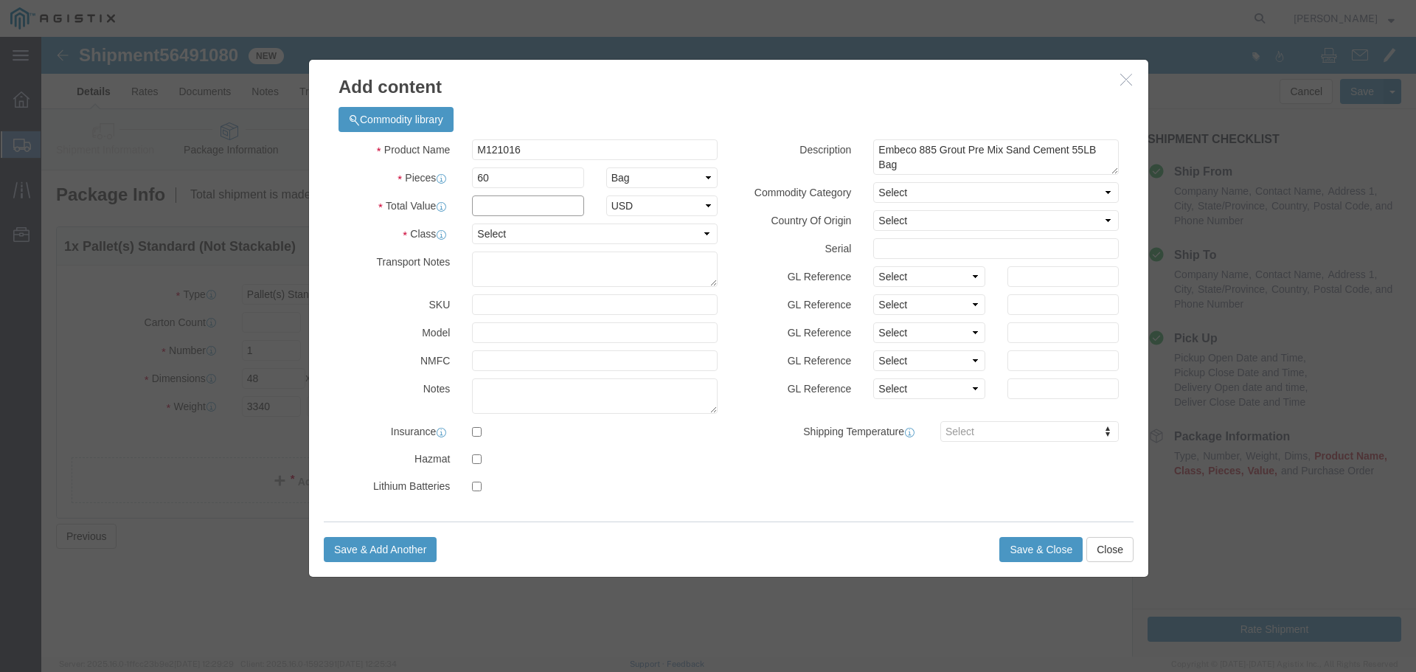
click input "text"
type input "4117.00"
click select "Select 50 55 60 65 70 85 92.5 100 125 175 250 300 400"
select select "55"
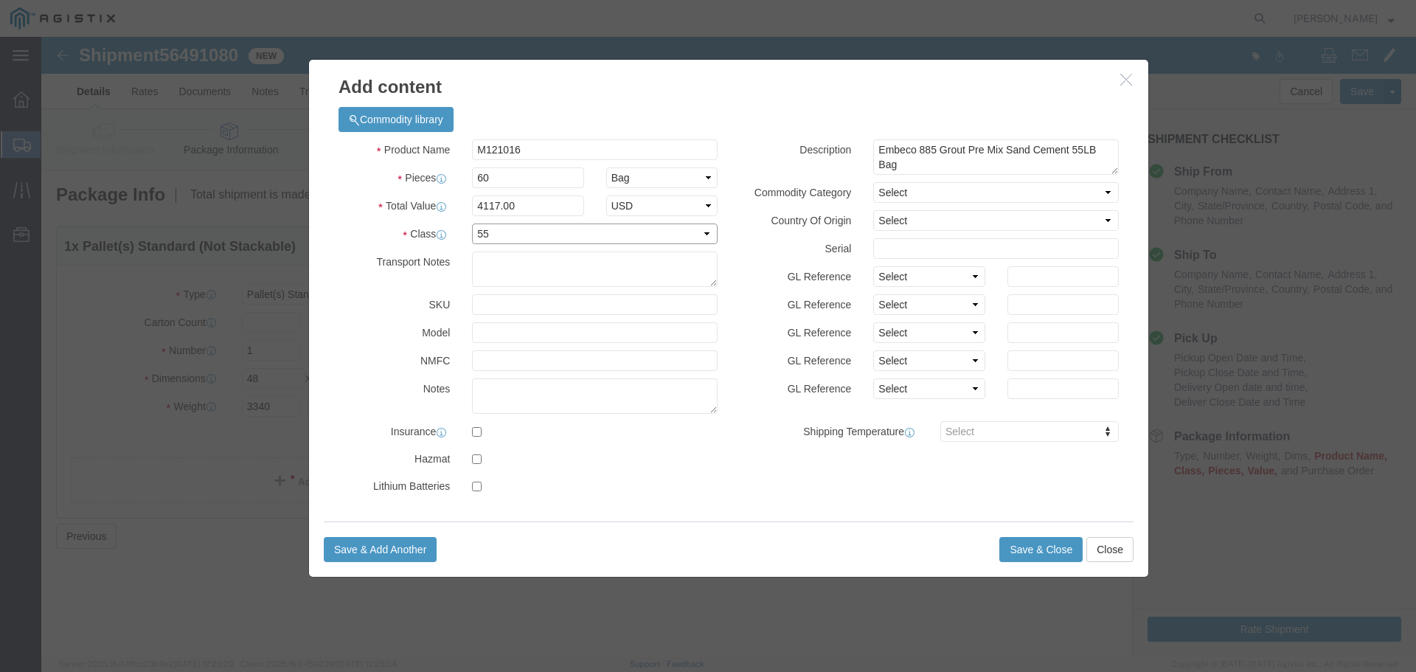
click select "Select 50 55 60 65 70 85 92.5 100 125 175 250 300 400"
click button "Save & Add Another"
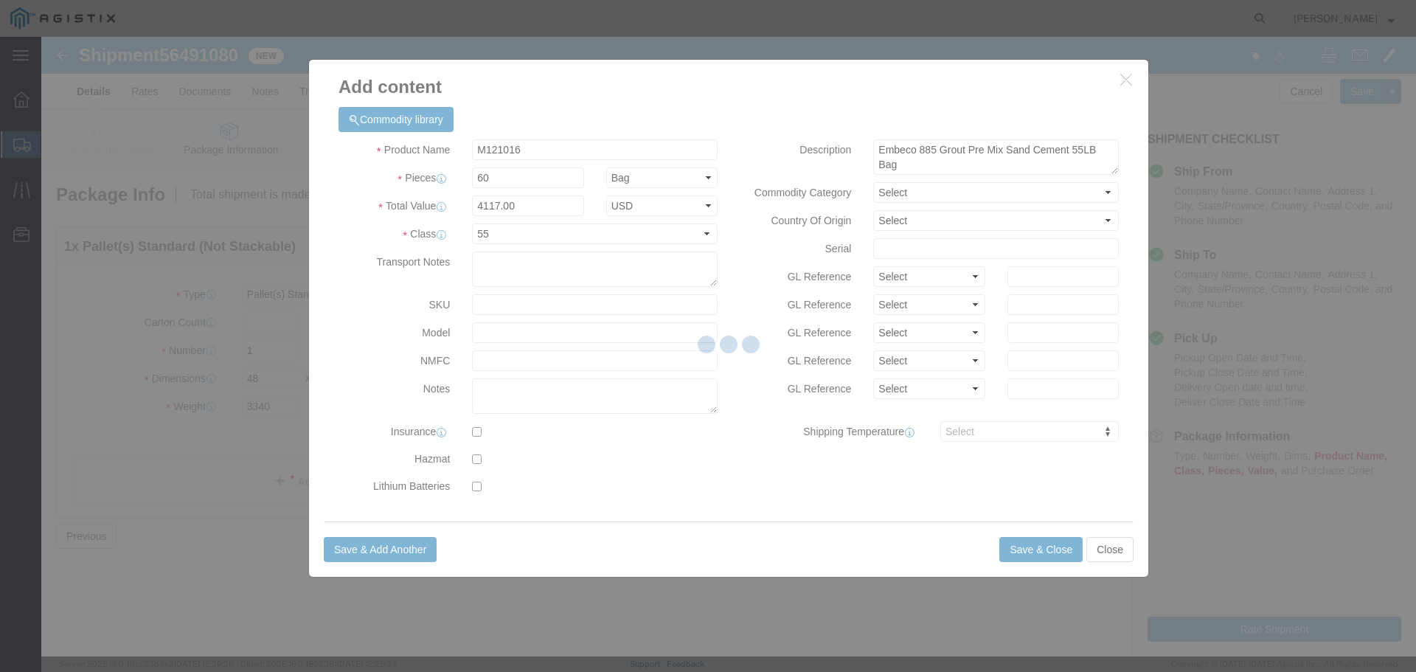
select select "EA"
select select
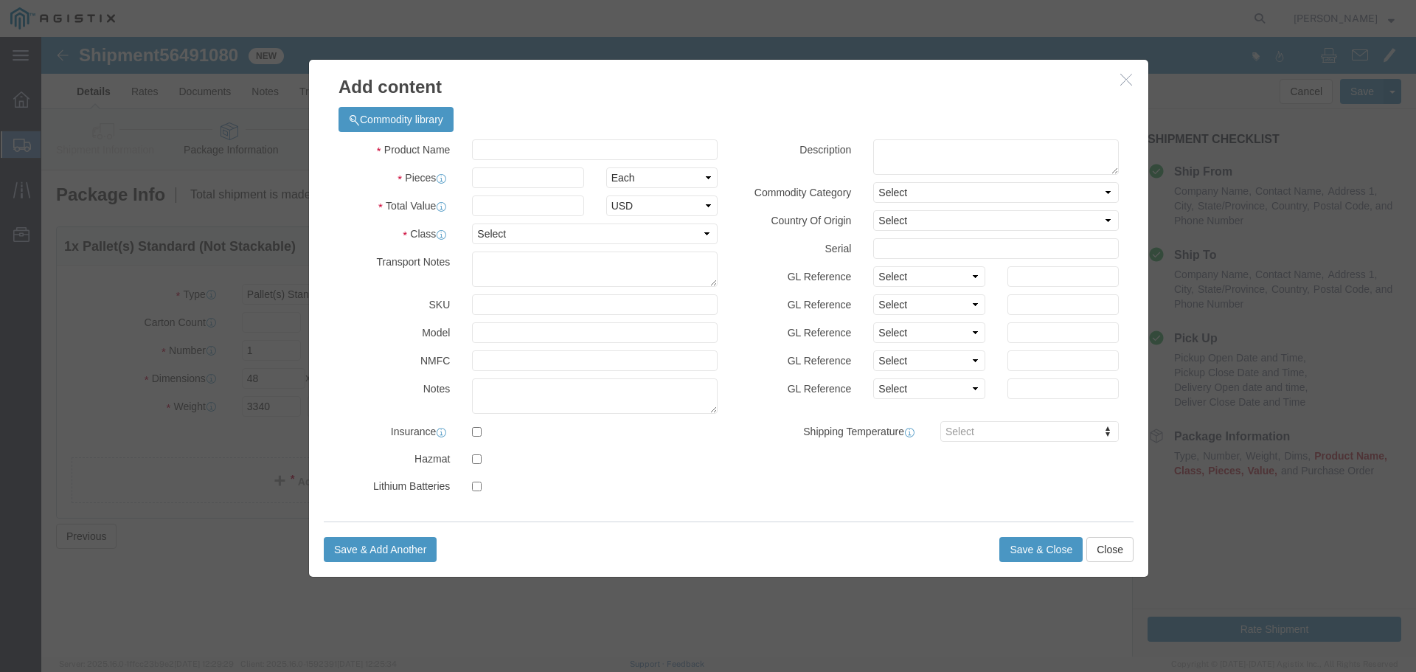
select select "USD"
click input "text"
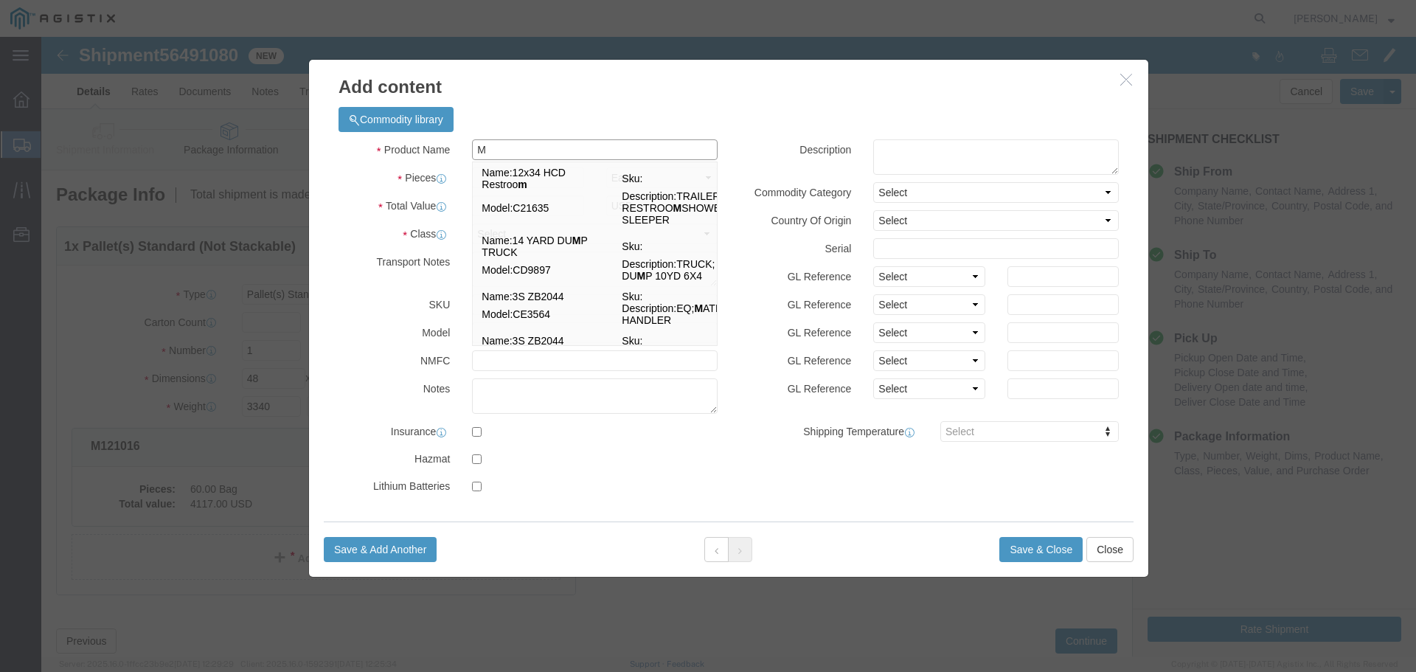
type input "M"
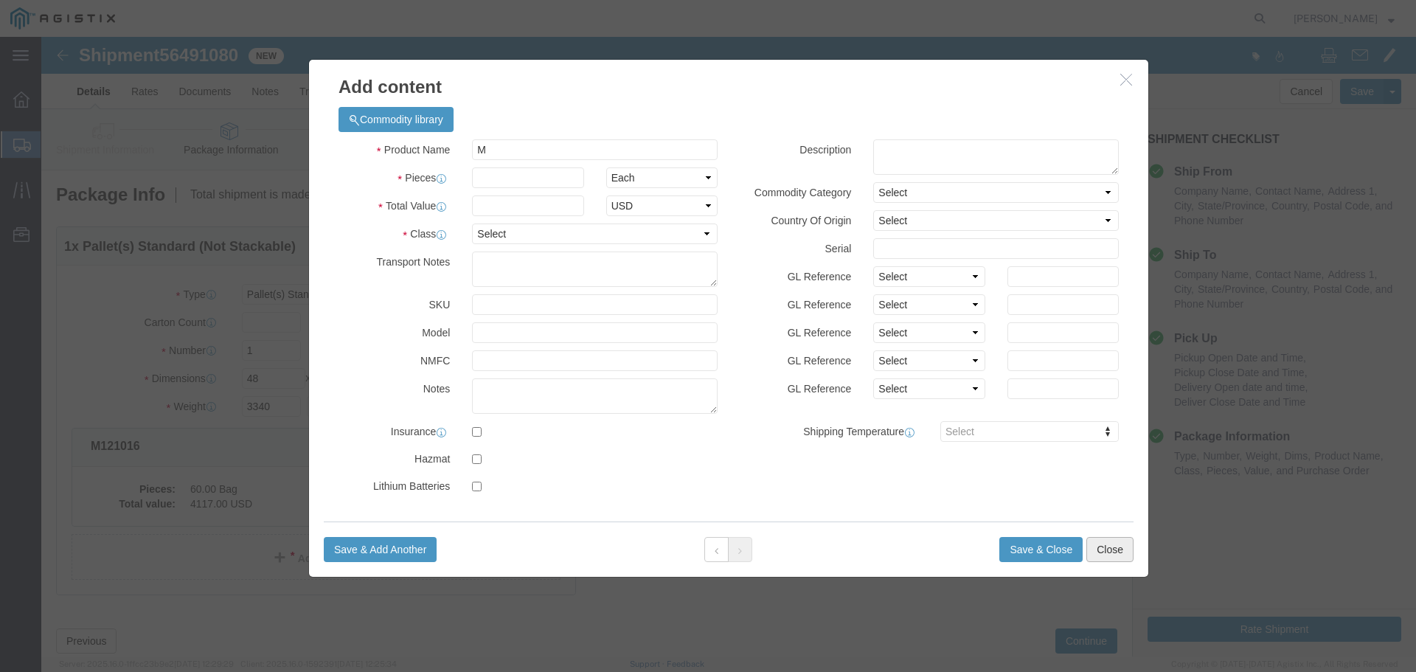
click button "Close"
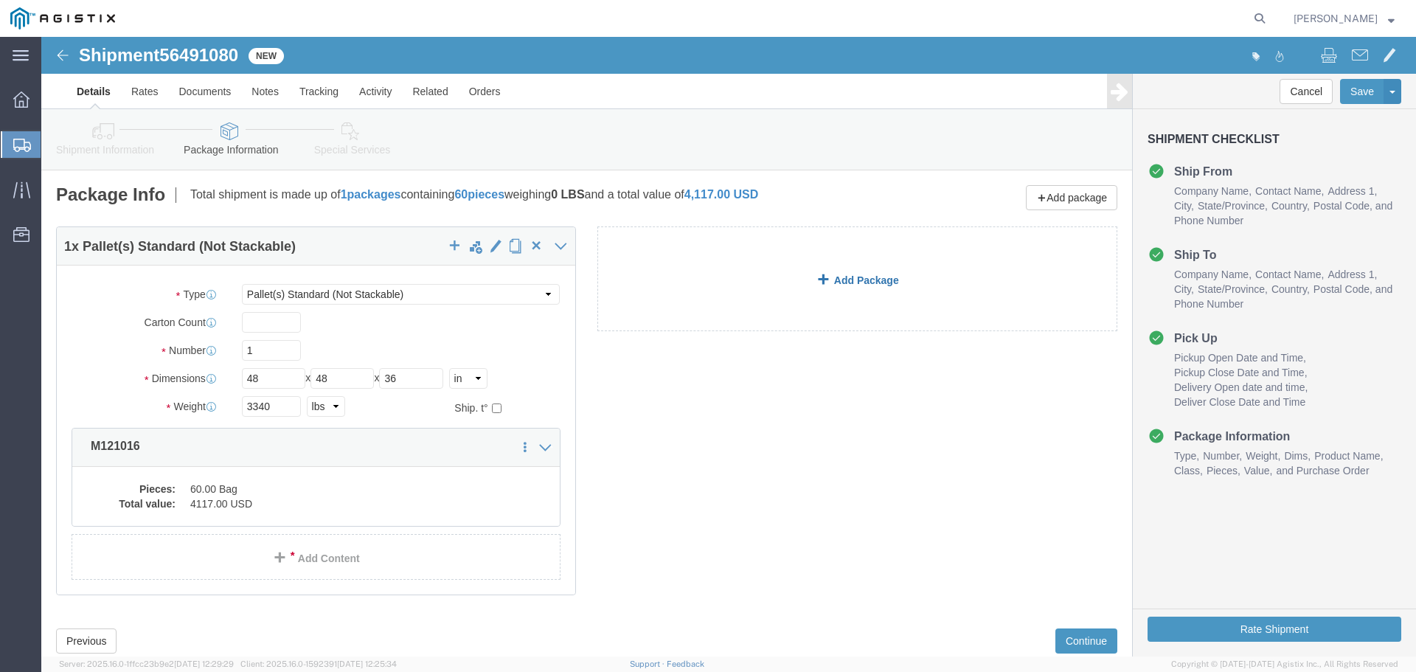
click link "Add Package"
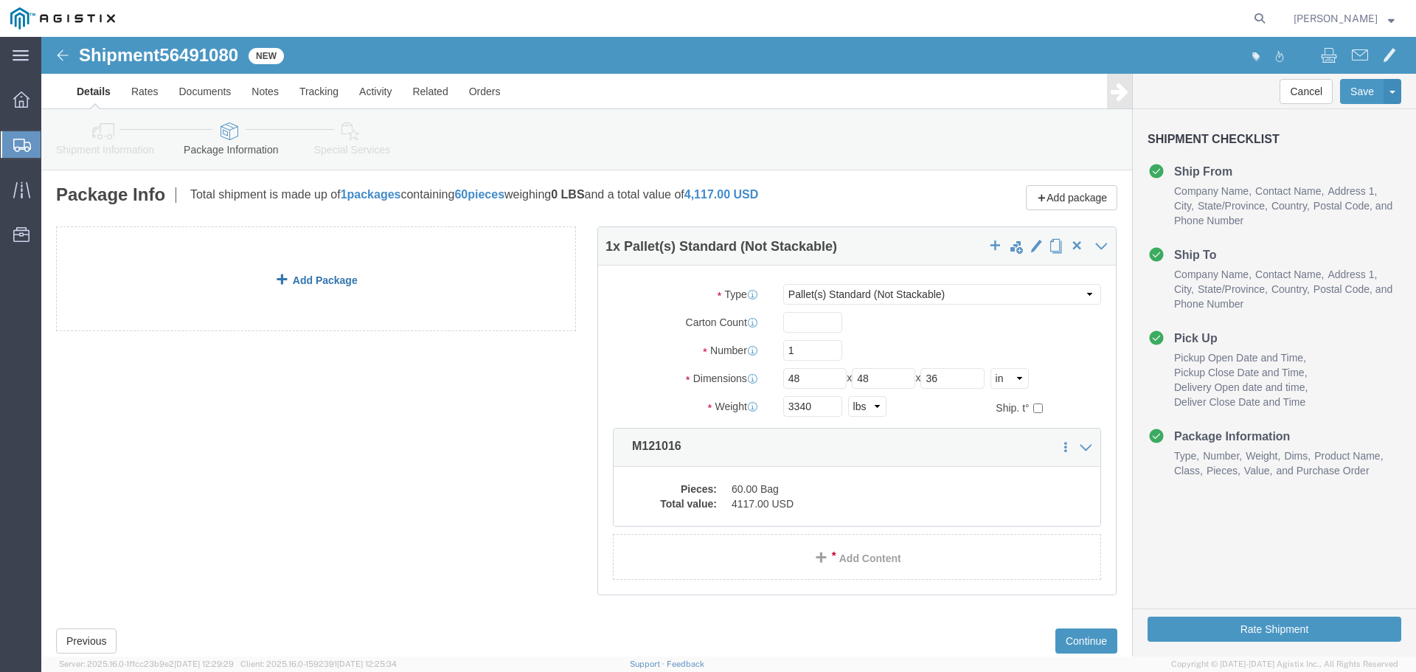
click div "1 x Pallet(s) Standard (Not Stackable) Package Type Select Bulk Bundle(s) Cardb…"
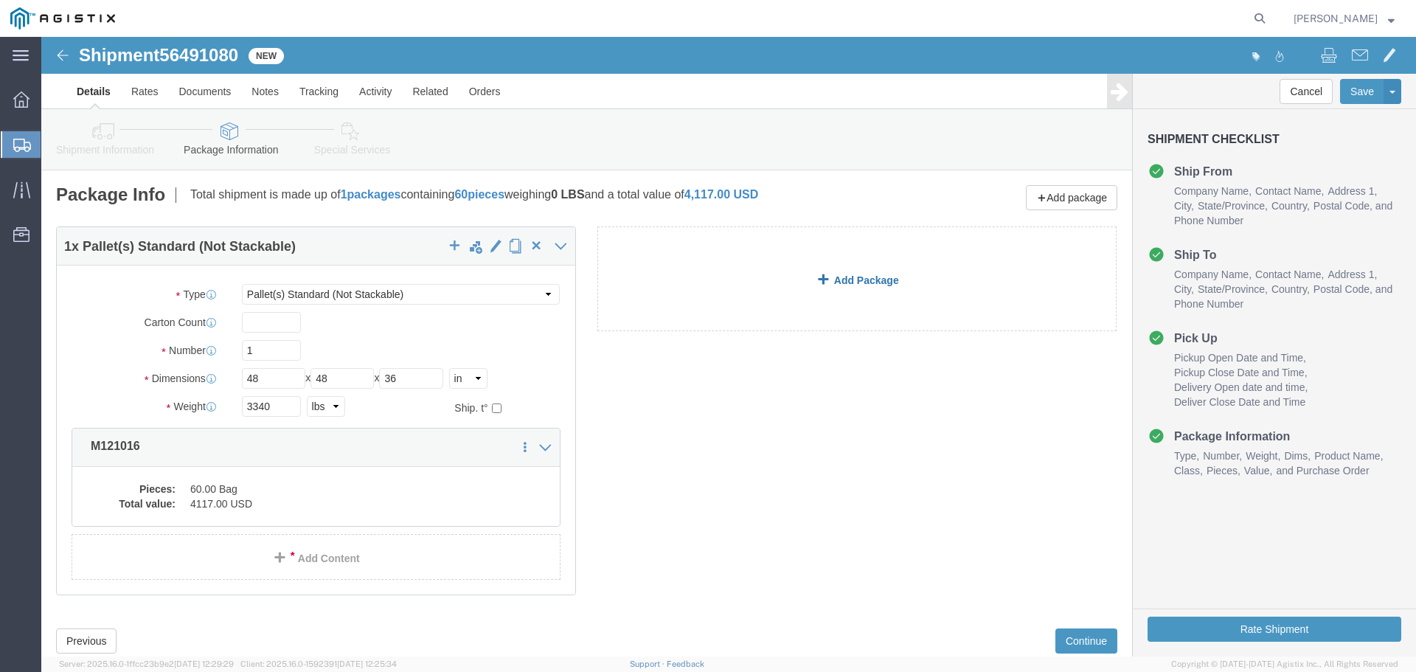
click link "Add Package"
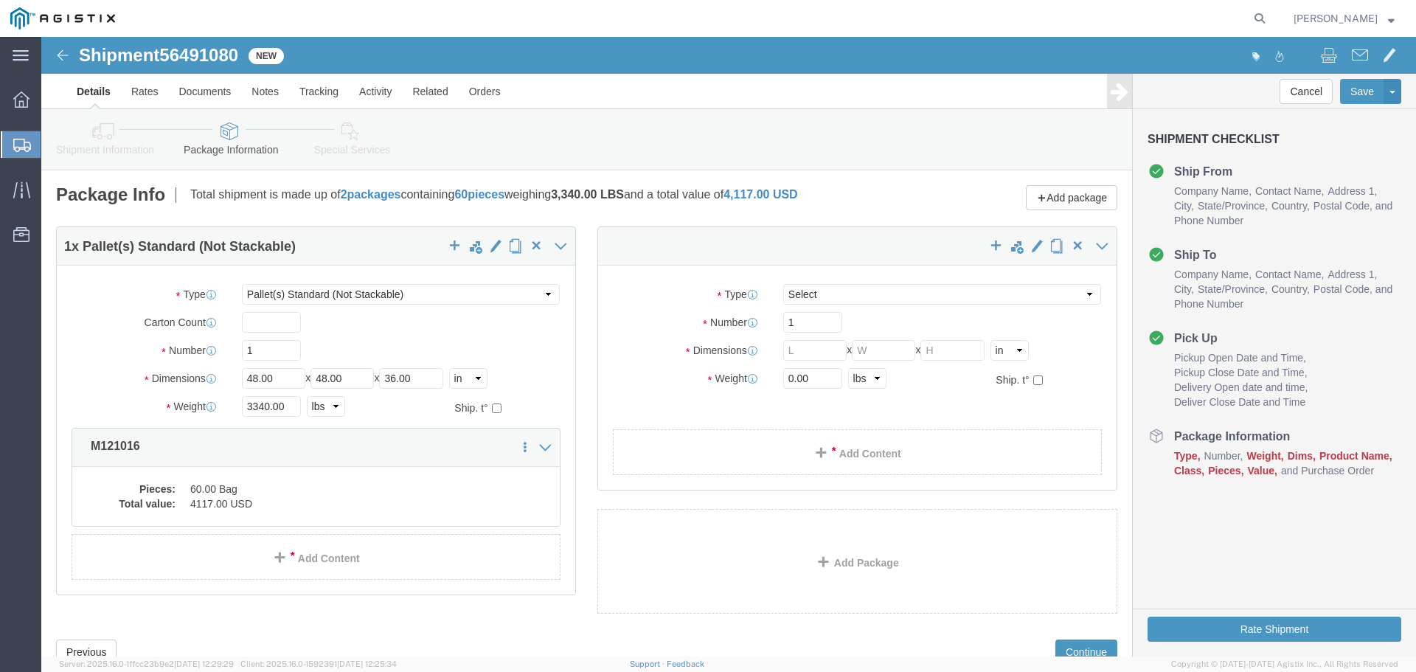
select select "PSNS"
click select "Select Bulk Bundle(s) Cardboard Box(es) Carton(s) Crate(s) Drum(s) (Fiberboard)…"
select select "PSNS"
click select "Select Bulk Bundle(s) Cardboard Box(es) Carton(s) Crate(s) Drum(s) (Fiberboard)…"
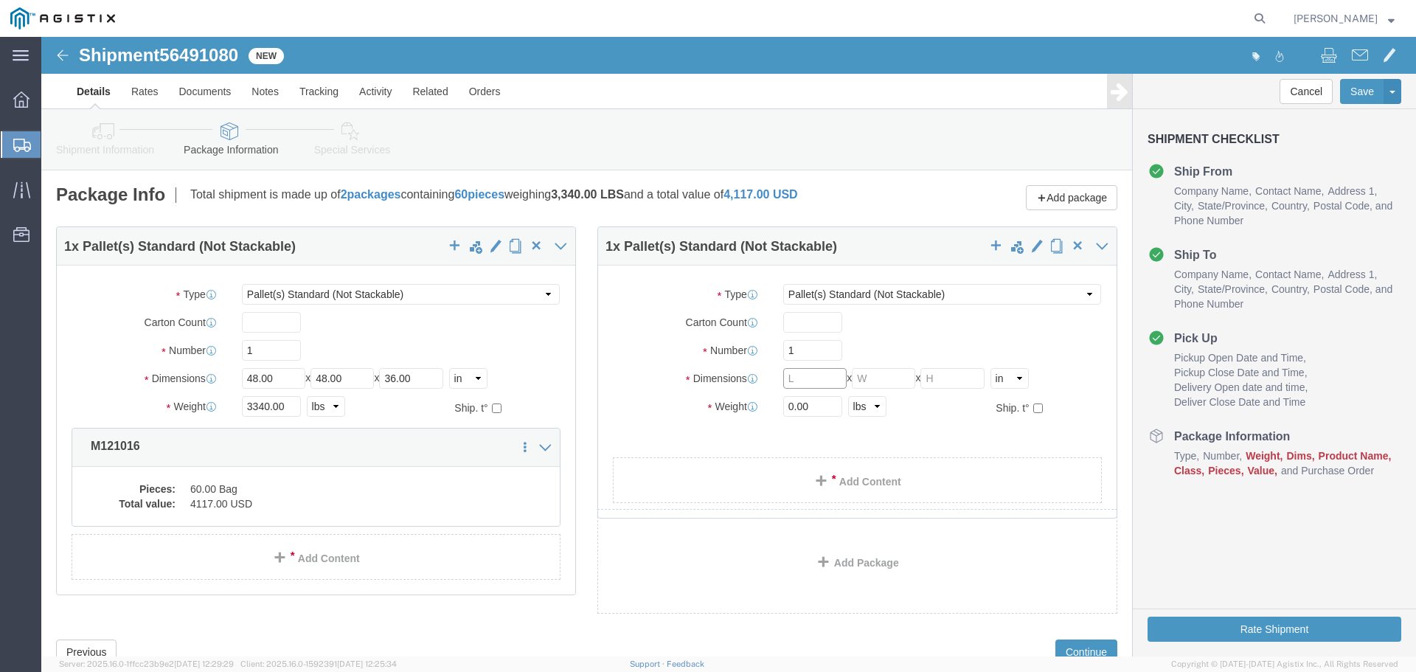
click input "text"
type input "48"
type input "36"
drag, startPoint x: 763, startPoint y: 370, endPoint x: 615, endPoint y: 387, distance: 148.6
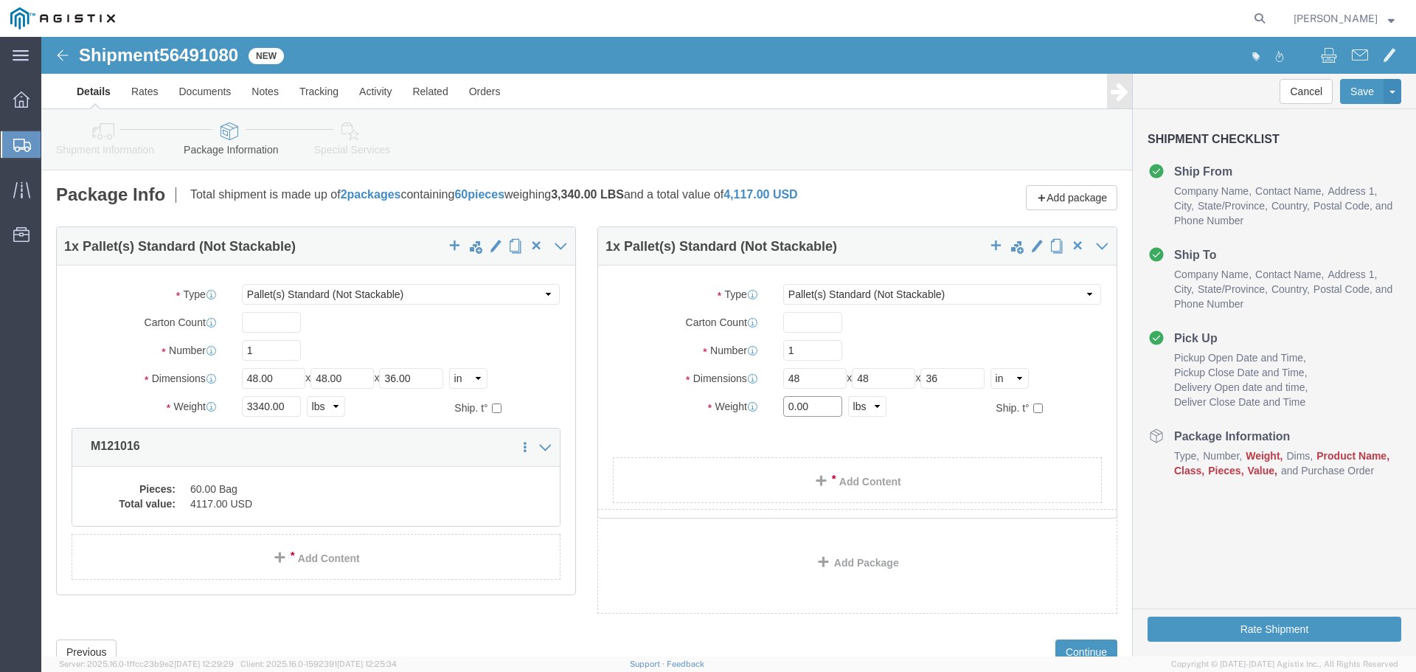
click div "Package Type Select Bulk Bundle(s) Cardboard Box(es) Carton(s) Crate(s) Drum(s)…"
type input "2750"
click div "1 x Pallet(s) Standard (Not Stackable) Package Type Select Bulk Bundle(s) Cardb…"
click link "Add Content"
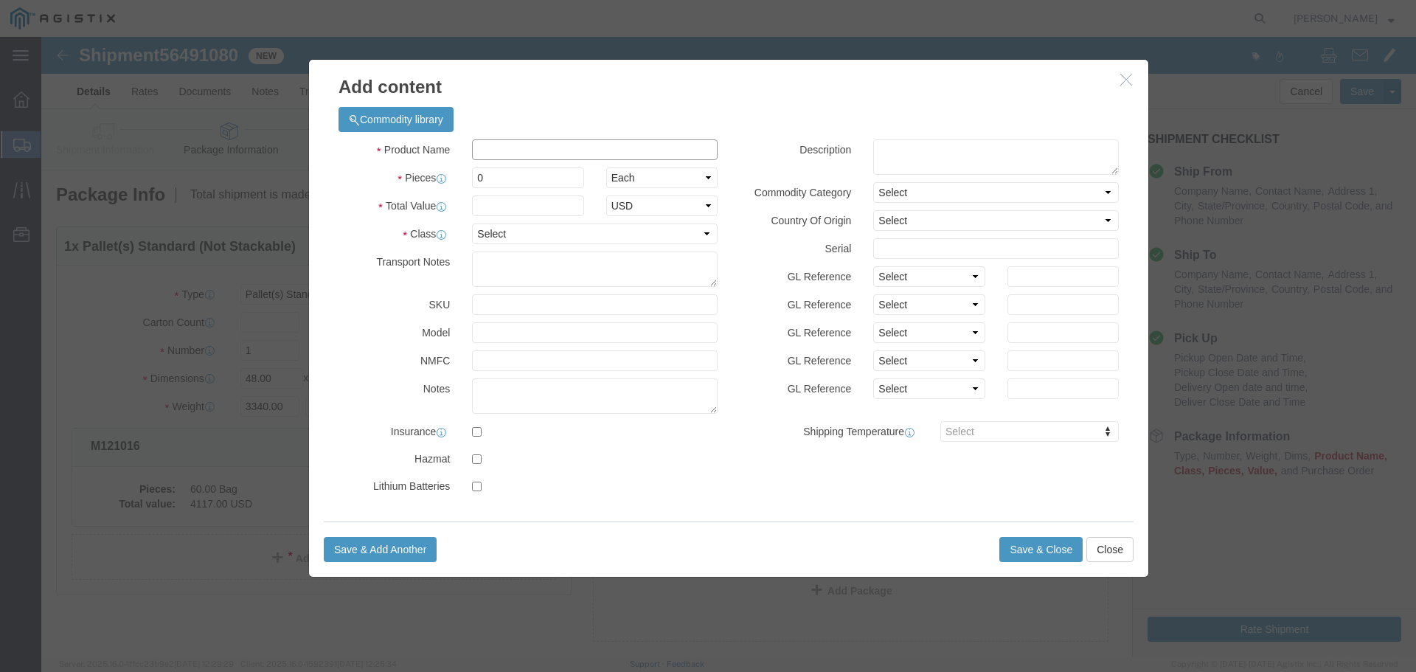
click input "text"
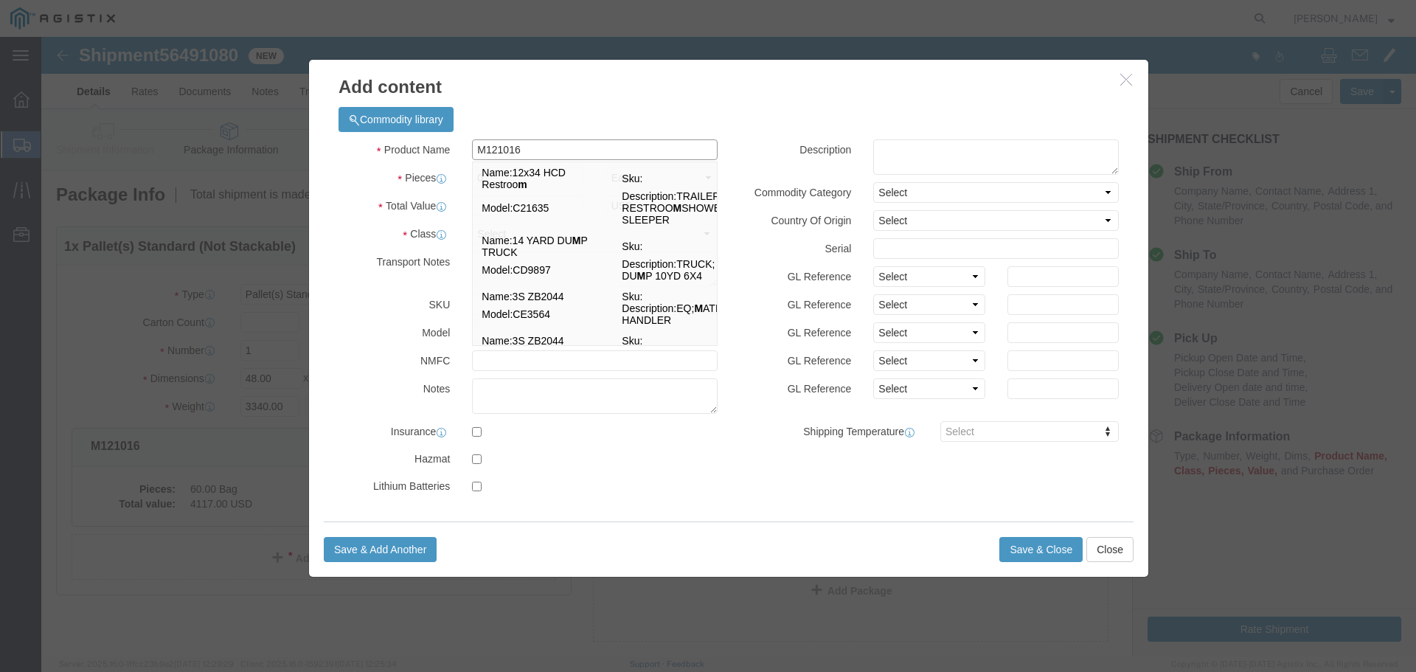
type input "M121016"
click textarea
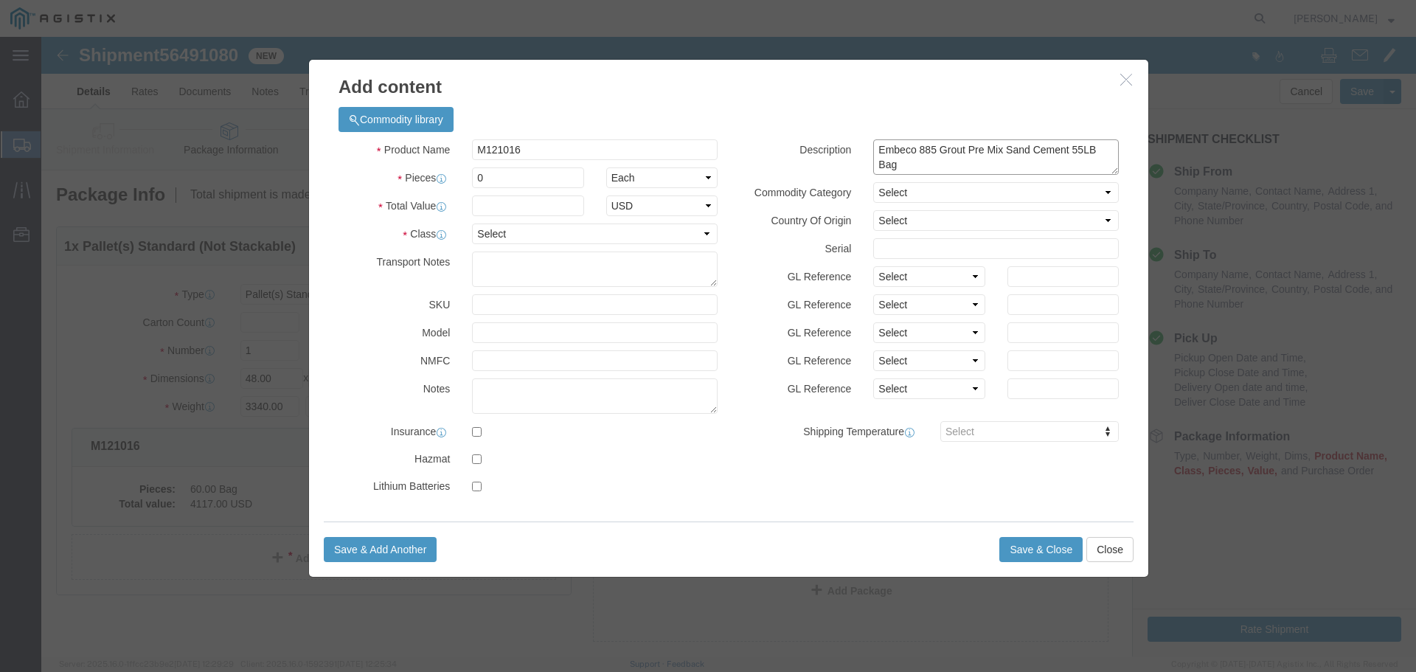
type textarea "Embeco 885 Grout Pre Mix Sand Cement 55LB Bag"
click div "Pieces 0 Select Bag Barrels 100Board Feet Bottle Box Blister Pack Carats Can Ca…"
type input "580"
select select "BAG"
click div "Product Name M121016 M Pieces 580 Select Bag Barrels 100Board Feet Bottle Box B…"
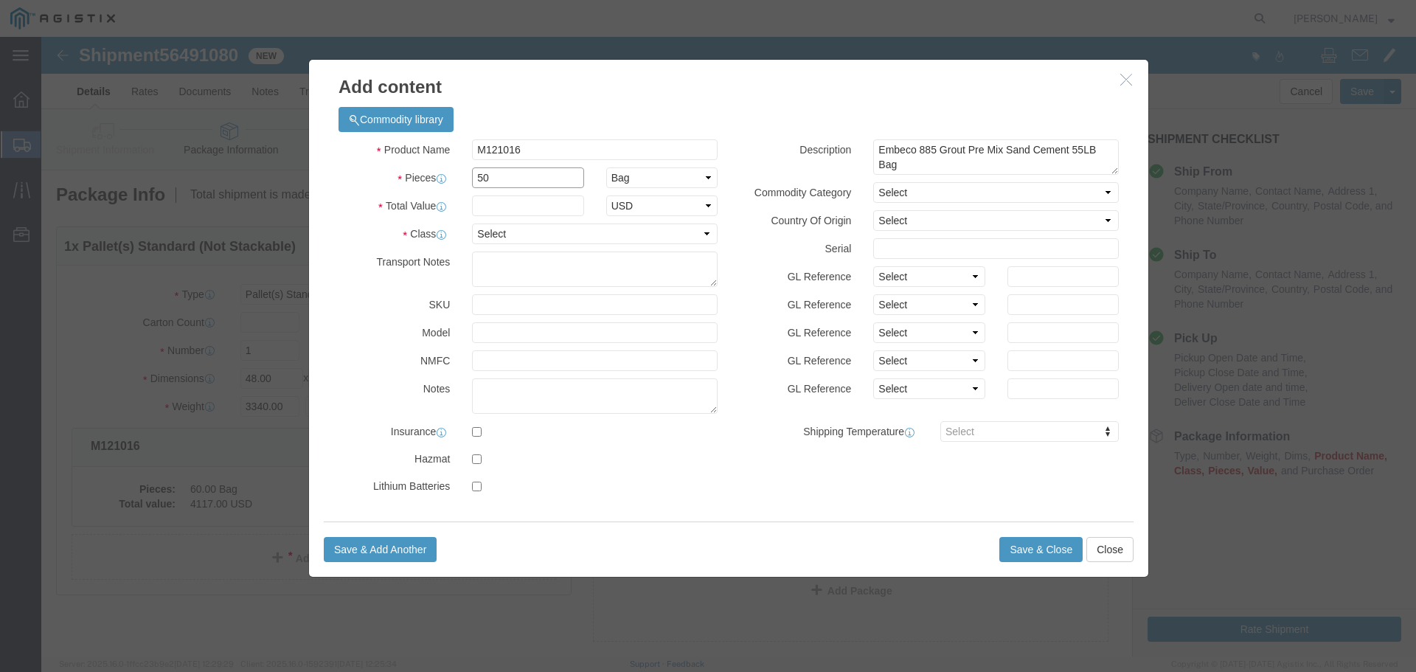
type input "50"
click input "text"
type input "3431.00"
click div "Product Name M121016 M Pieces 50 Select Bag Barrels 100Board Feet Bottle Box Bl…"
click select "Select 50 55 60 65 70 85 92.5 100 125 175 250 300 400"
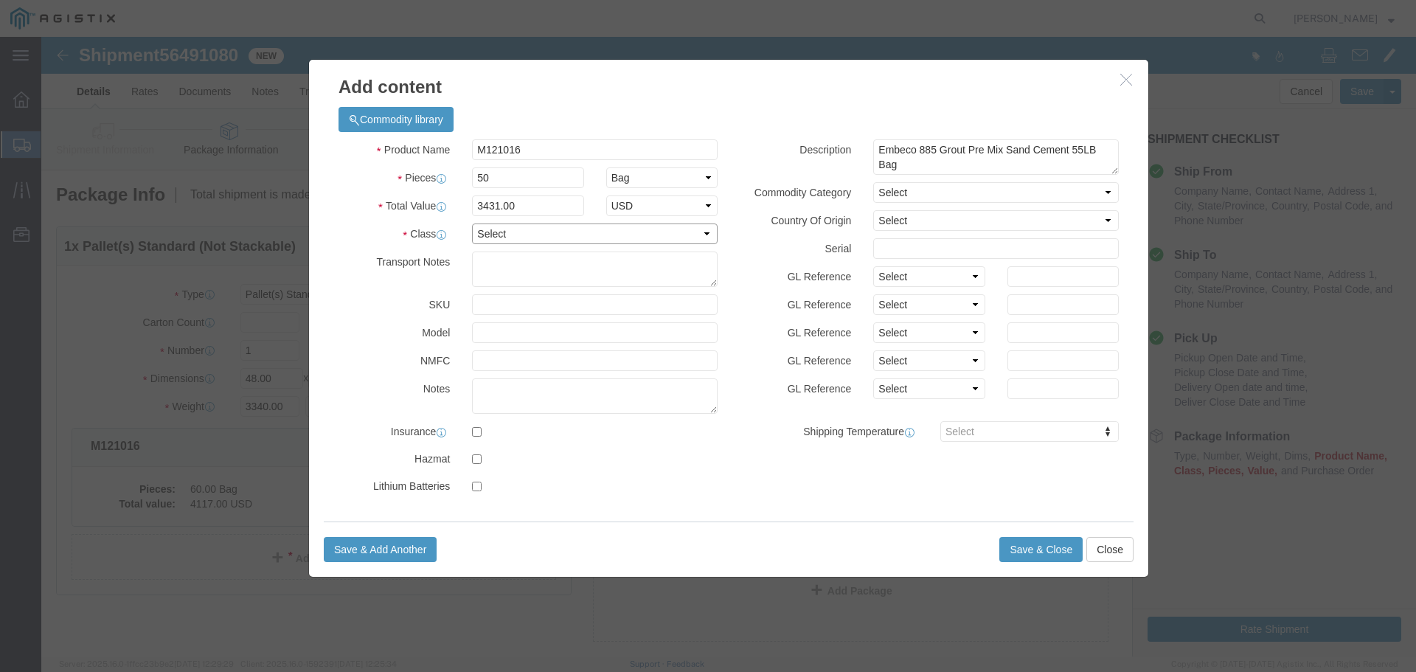
select select "55"
click select "Select 50 55 60 65 70 85 92.5 100 125 175 250 300 400"
click button "Save & Close"
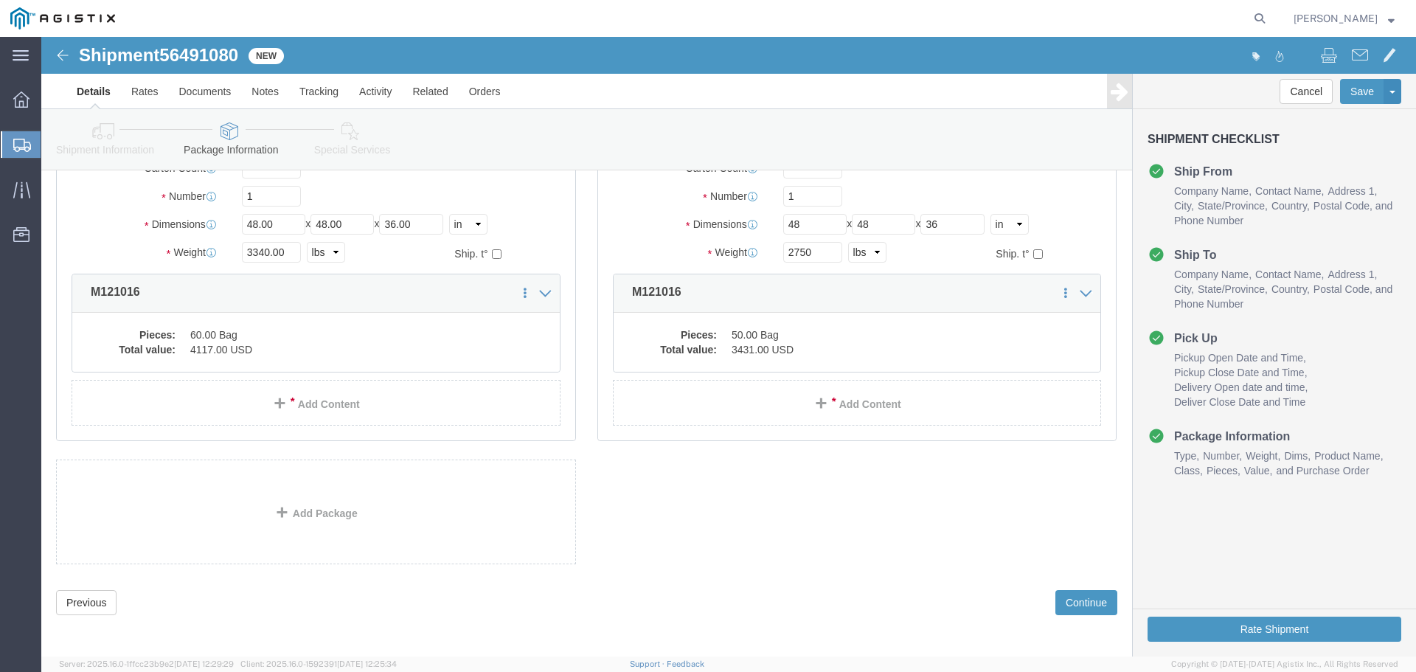
scroll to position [158, 0]
click div "Previous Continue"
click button "Continue"
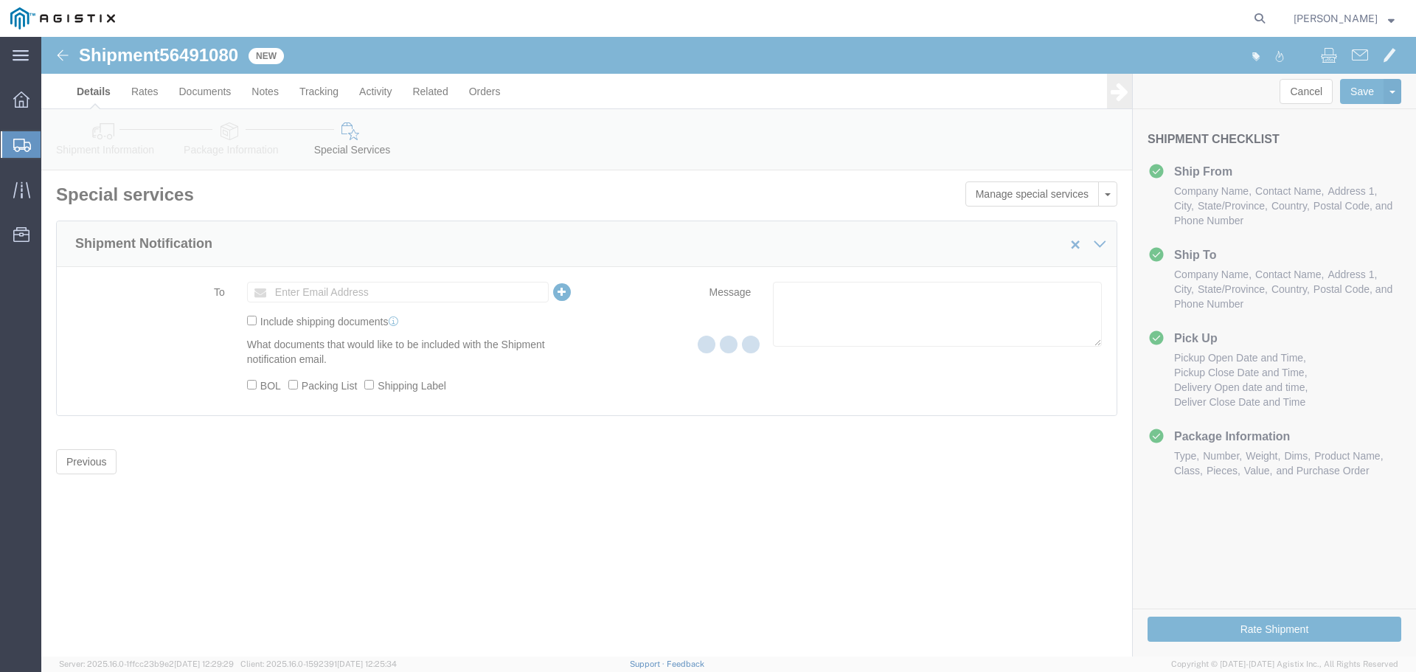
scroll to position [0, 0]
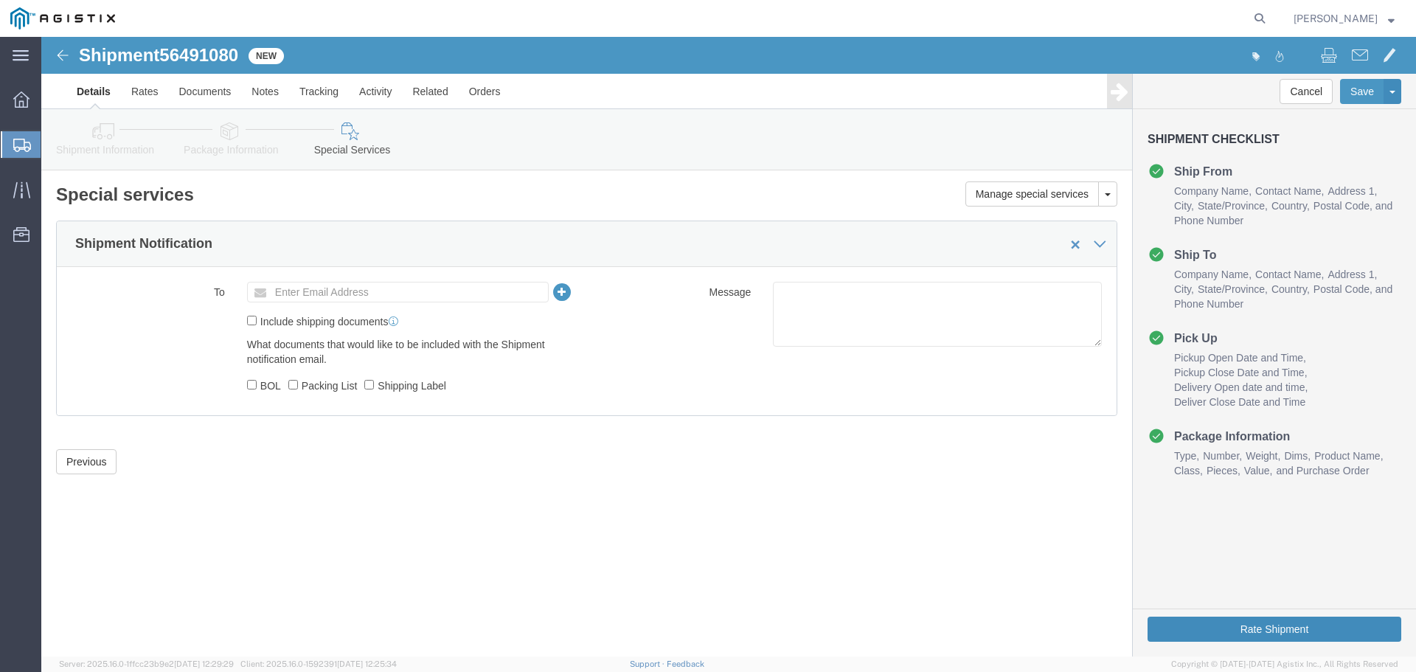
click button "Rate Shipment"
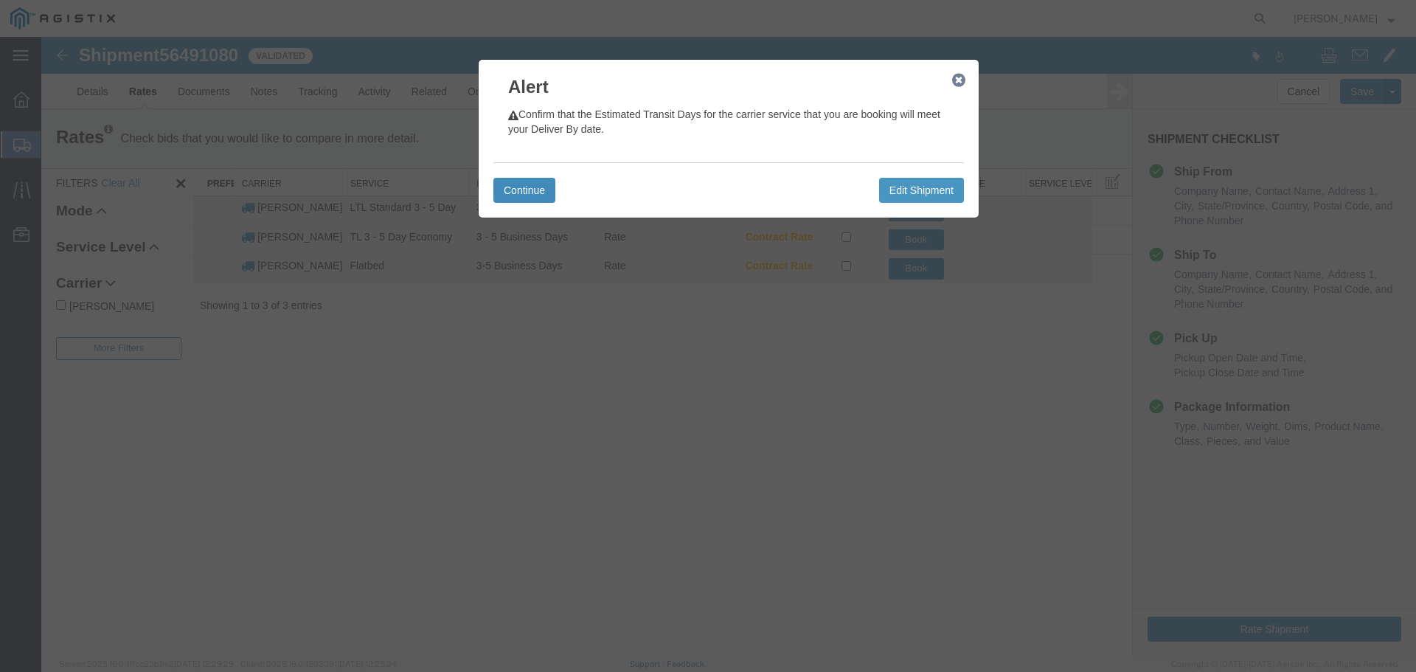
click at [506, 193] on button "Continue" at bounding box center [524, 190] width 62 height 25
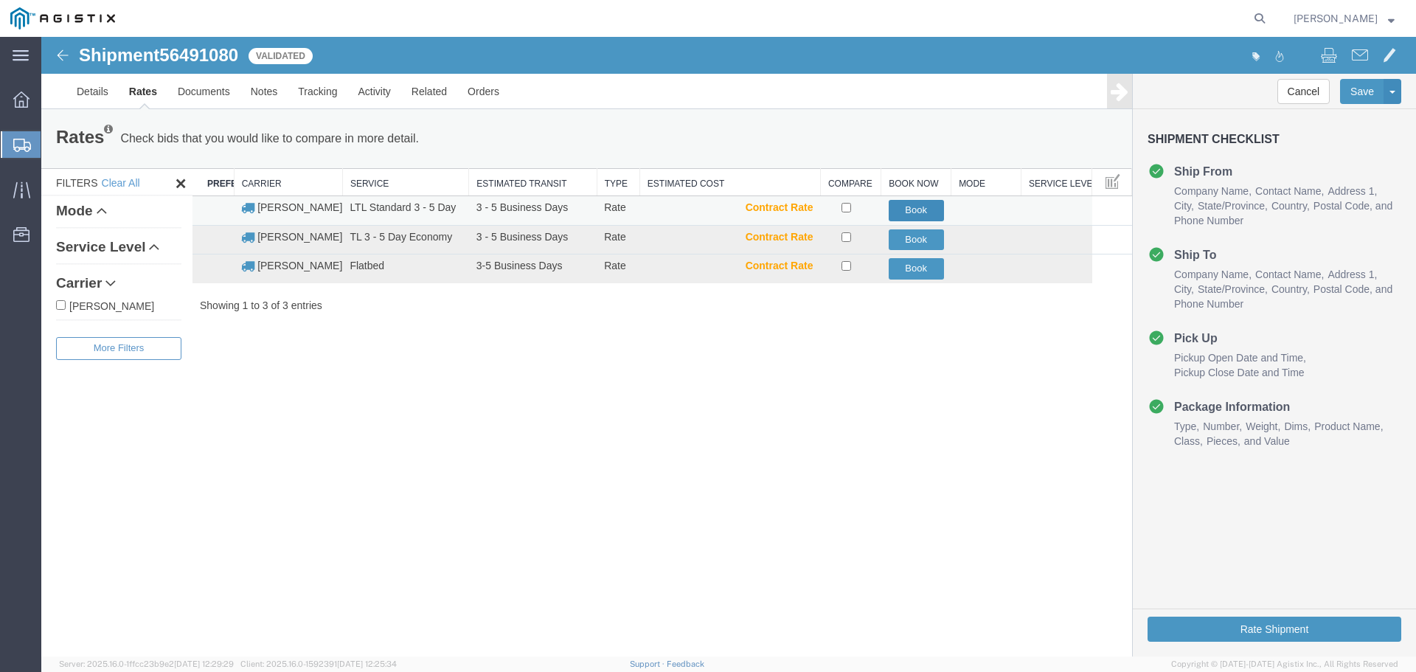
click at [911, 205] on button "Book" at bounding box center [916, 210] width 55 height 21
